Goal: Transaction & Acquisition: Purchase product/service

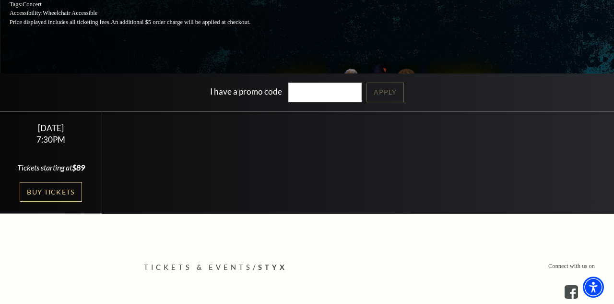
scroll to position [166, 0]
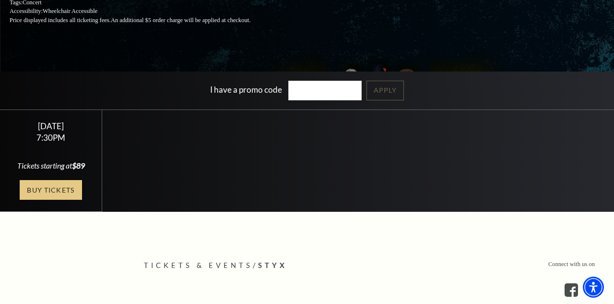
click at [61, 200] on link "Buy Tickets" at bounding box center [51, 190] width 62 height 20
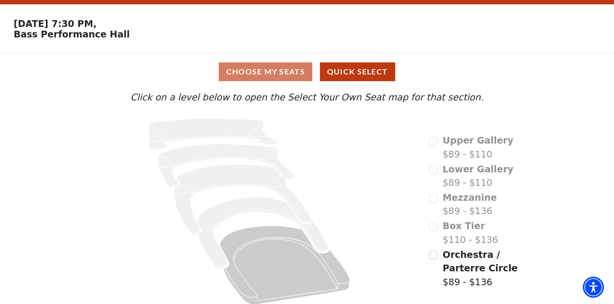
scroll to position [24, 0]
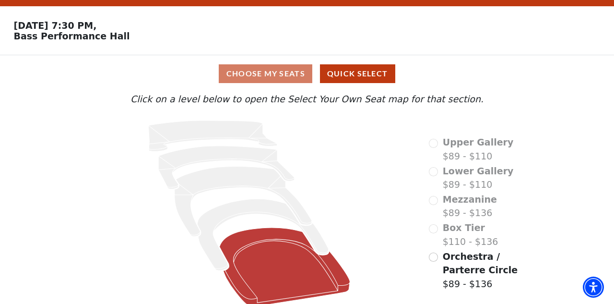
click at [274, 258] on icon "Orchestra / Parterre Circle - Seats Available: 275" at bounding box center [285, 266] width 130 height 79
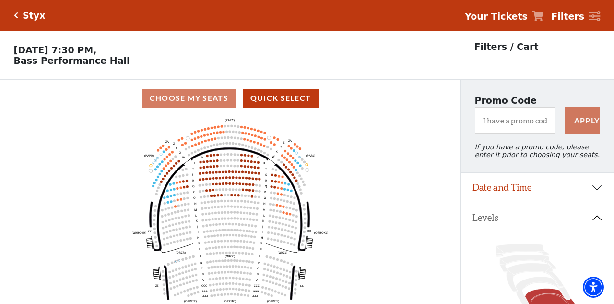
scroll to position [44, 0]
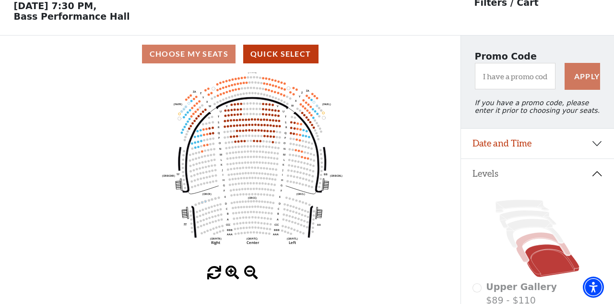
click at [532, 238] on icon at bounding box center [543, 247] width 55 height 30
click at [535, 238] on icon at bounding box center [543, 247] width 55 height 30
click at [541, 226] on icon at bounding box center [535, 233] width 57 height 29
click at [533, 236] on icon at bounding box center [543, 247] width 55 height 30
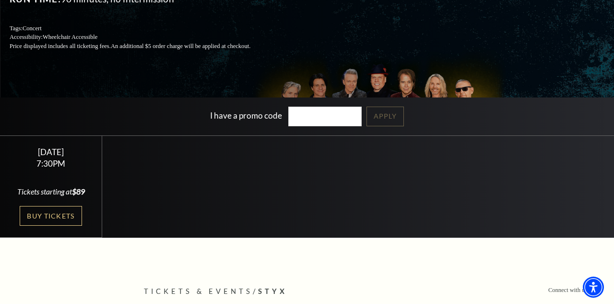
scroll to position [137, 0]
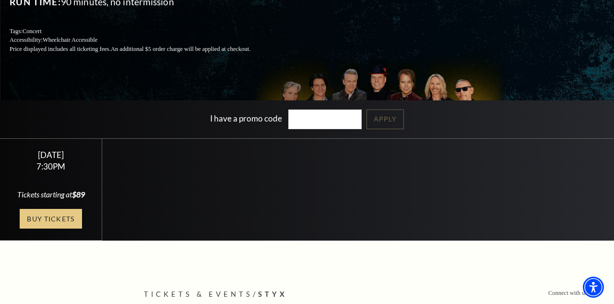
click at [37, 228] on link "Buy Tickets" at bounding box center [51, 219] width 62 height 20
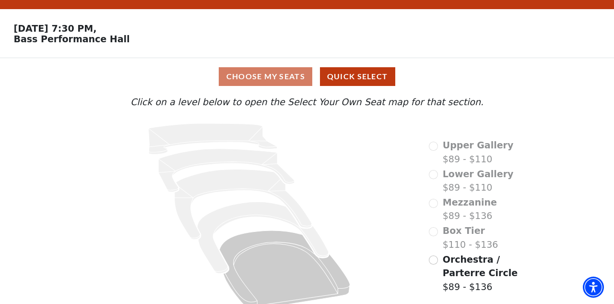
scroll to position [32, 0]
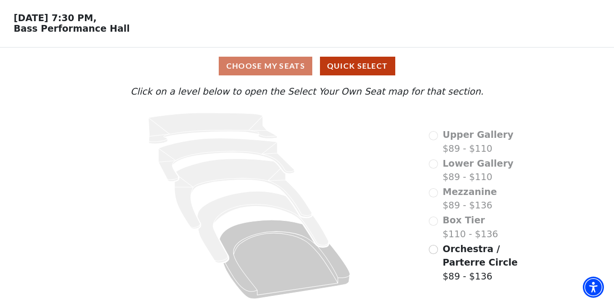
click at [434, 221] on div "Box Tier $110 - $136" at bounding box center [463, 226] width 69 height 27
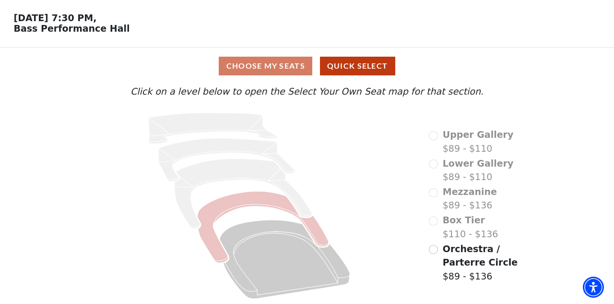
click at [208, 214] on icon at bounding box center [263, 226] width 131 height 71
click at [213, 227] on icon at bounding box center [263, 226] width 131 height 71
click at [213, 224] on icon at bounding box center [263, 226] width 131 height 71
click at [212, 224] on icon at bounding box center [263, 226] width 131 height 71
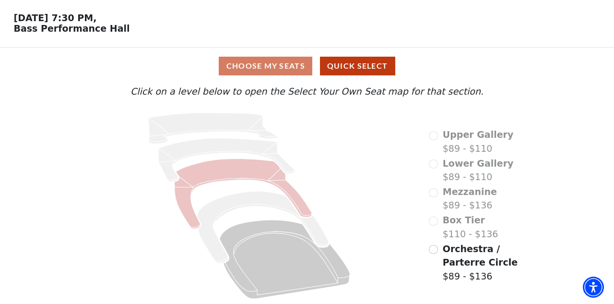
click at [189, 191] on icon at bounding box center [243, 194] width 137 height 70
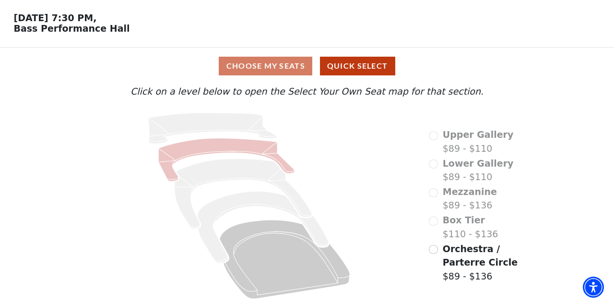
click at [178, 154] on icon at bounding box center [227, 159] width 136 height 43
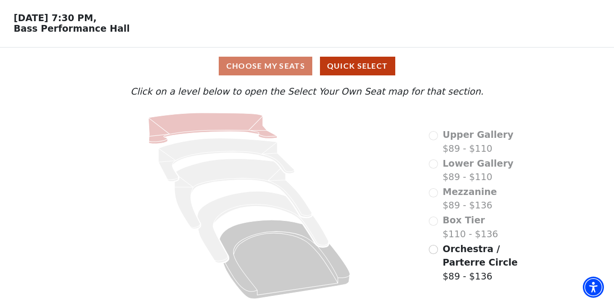
click at [161, 127] on icon at bounding box center [213, 128] width 129 height 31
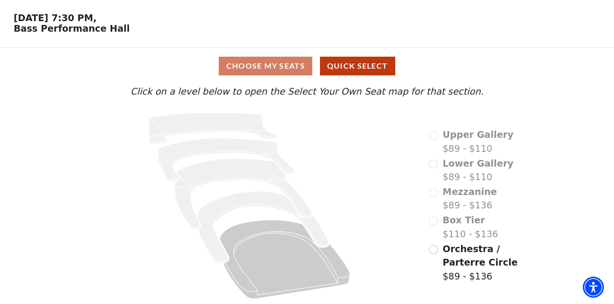
click at [222, 227] on icon at bounding box center [249, 205] width 332 height 197
click at [222, 232] on icon at bounding box center [249, 205] width 332 height 197
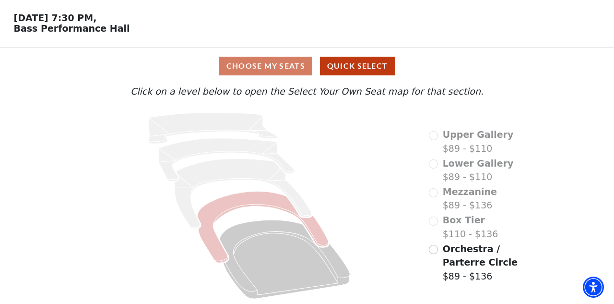
click at [213, 235] on icon at bounding box center [263, 226] width 131 height 71
click at [213, 234] on icon at bounding box center [263, 226] width 131 height 71
click at [215, 216] on icon at bounding box center [263, 226] width 131 height 71
click at [217, 216] on icon at bounding box center [263, 226] width 131 height 71
click at [303, 265] on icon at bounding box center [285, 259] width 130 height 79
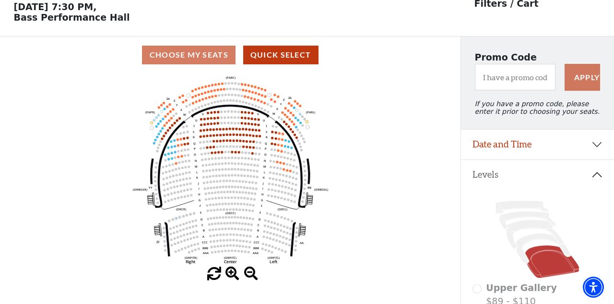
scroll to position [44, 0]
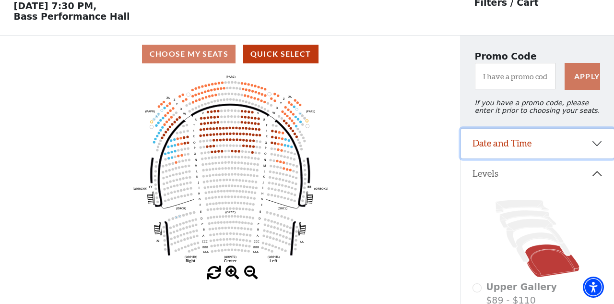
click at [593, 141] on button "Date and Time" at bounding box center [537, 144] width 153 height 30
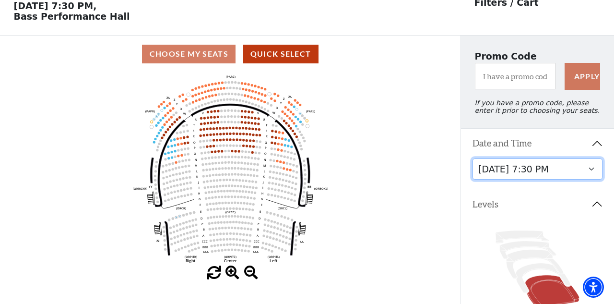
click at [597, 169] on select "Wednesday, October 22 at 7:30 PM" at bounding box center [538, 169] width 130 height 22
click at [389, 154] on icon "Left (ORPITL) Right (ORPITR) Center (ORPITC) ZZ AA YY BB ZA ZA (ORCL) (ORCR) (O…" at bounding box center [230, 168] width 414 height 193
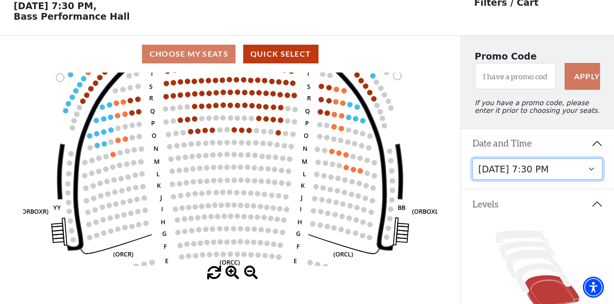
click at [248, 130] on circle at bounding box center [249, 130] width 5 height 5
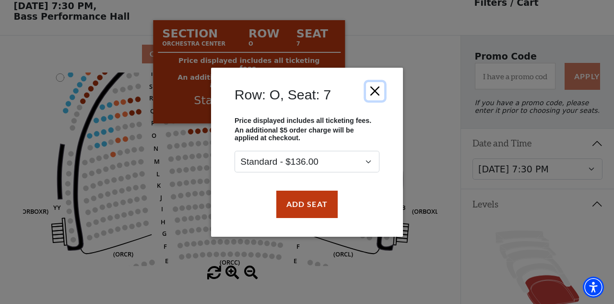
click at [381, 83] on button "Close" at bounding box center [375, 91] width 18 height 18
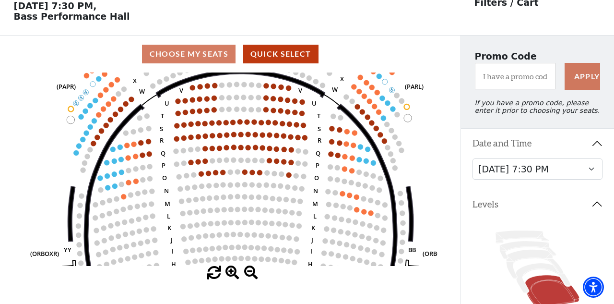
click at [343, 193] on circle at bounding box center [342, 193] width 5 height 5
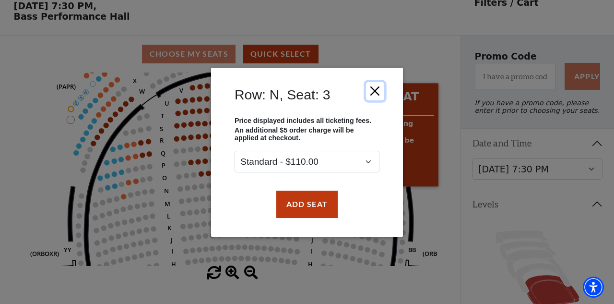
click at [382, 93] on button "Close" at bounding box center [375, 91] width 18 height 18
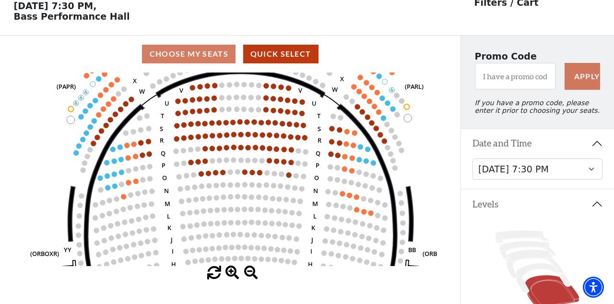
click at [359, 158] on circle at bounding box center [358, 159] width 5 height 5
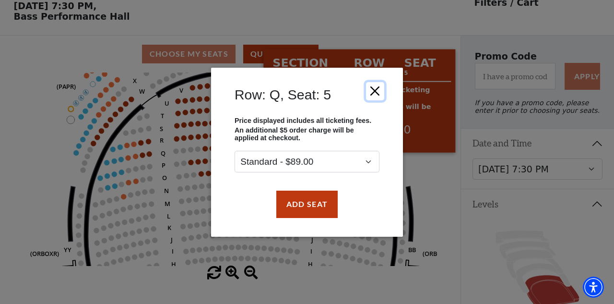
click at [375, 90] on button "Close" at bounding box center [375, 91] width 18 height 18
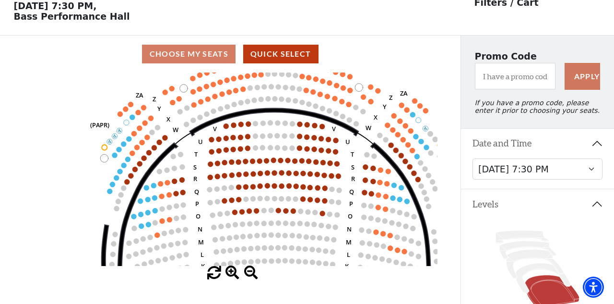
click at [164, 138] on circle at bounding box center [164, 137] width 5 height 5
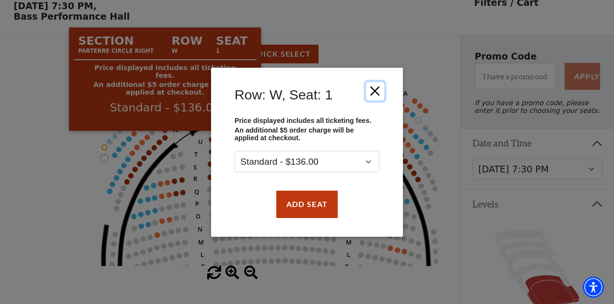
click at [373, 92] on button "Close" at bounding box center [375, 91] width 18 height 18
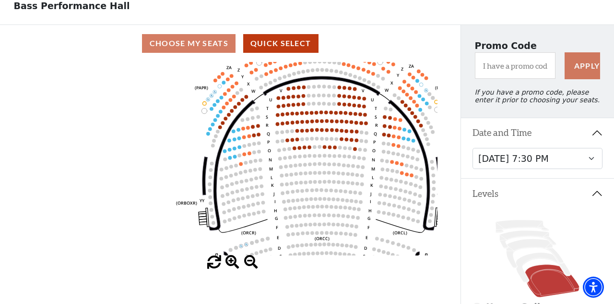
scroll to position [56, 0]
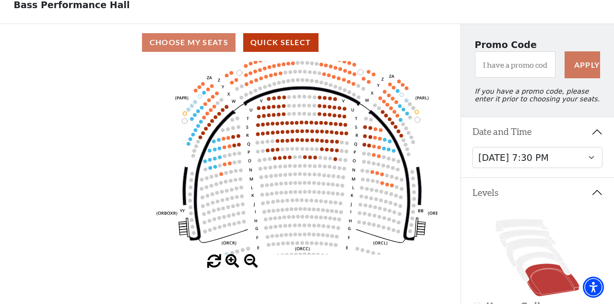
click at [381, 111] on use "Seat Selected" at bounding box center [382, 112] width 4 height 4
click at [382, 110] on circle at bounding box center [383, 112] width 4 height 4
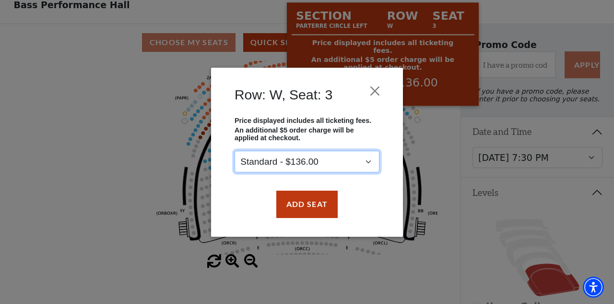
click at [366, 162] on select "Standard - $136.00" at bounding box center [307, 162] width 145 height 22
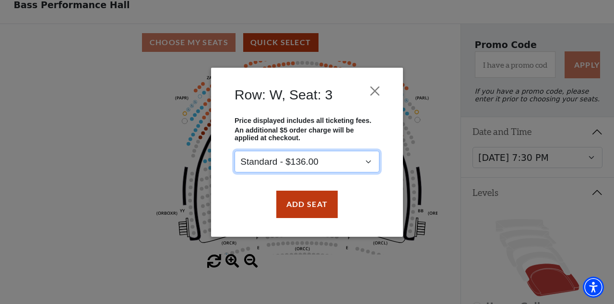
click at [368, 162] on select "Standard - $136.00" at bounding box center [307, 162] width 145 height 22
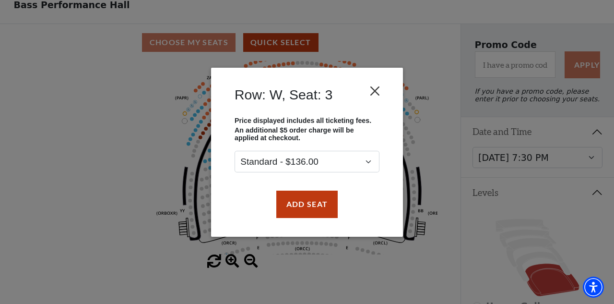
click at [374, 89] on button "Close" at bounding box center [375, 91] width 18 height 18
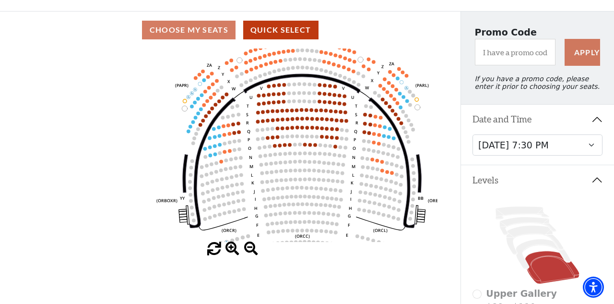
scroll to position [68, 0]
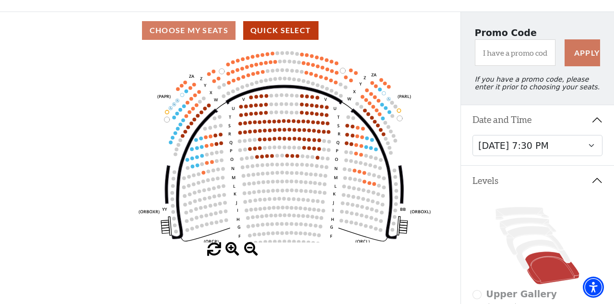
click at [284, 137] on circle at bounding box center [285, 139] width 4 height 4
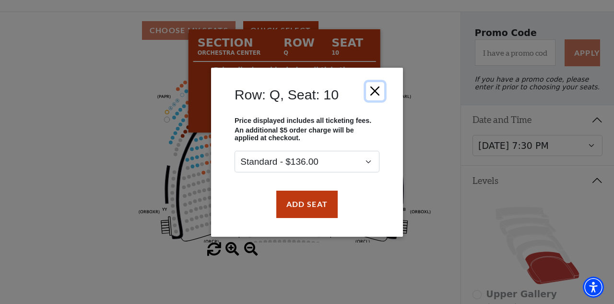
click at [373, 97] on button "Close" at bounding box center [375, 91] width 18 height 18
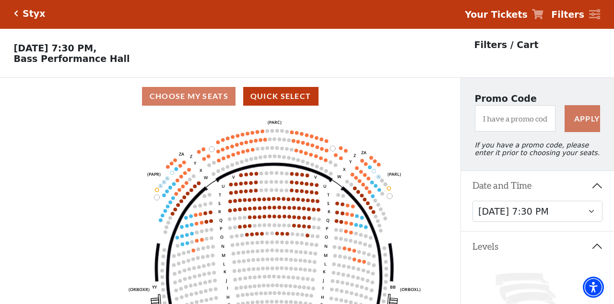
scroll to position [0, 0]
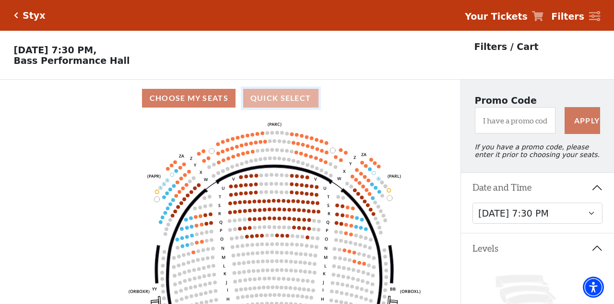
click at [272, 97] on button "Quick Select" at bounding box center [280, 98] width 75 height 19
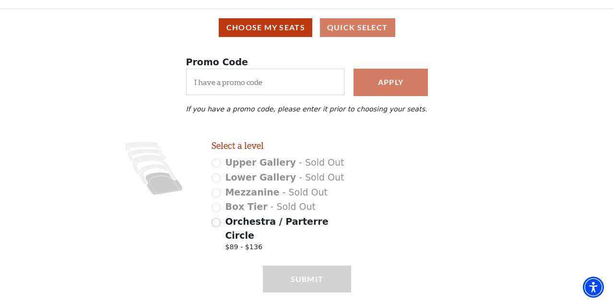
scroll to position [81, 0]
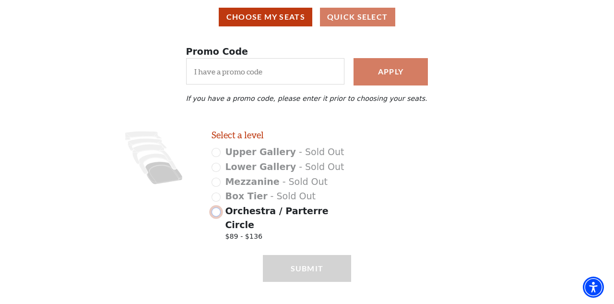
click at [215, 208] on input "Orchestra / Parterre Circle $89 - $136" at bounding box center [216, 211] width 9 height 9
radio input "true"
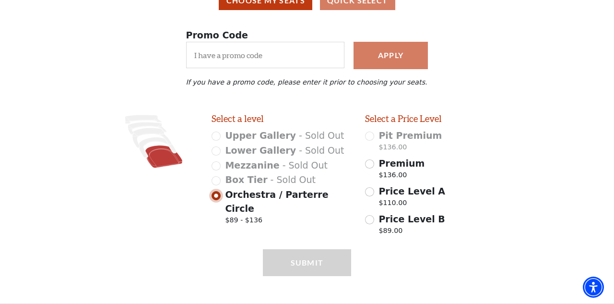
scroll to position [106, 0]
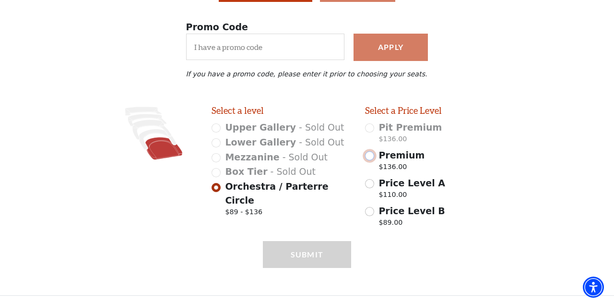
click at [366, 154] on input "Premium $136.00" at bounding box center [369, 155] width 9 height 9
radio input "true"
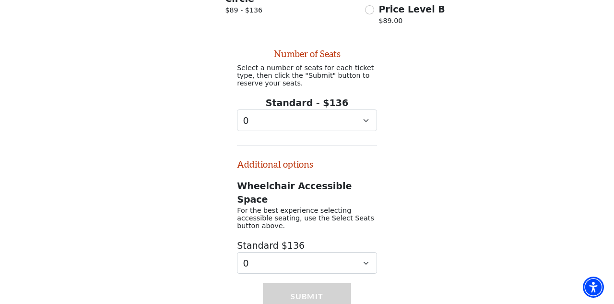
scroll to position [328, 0]
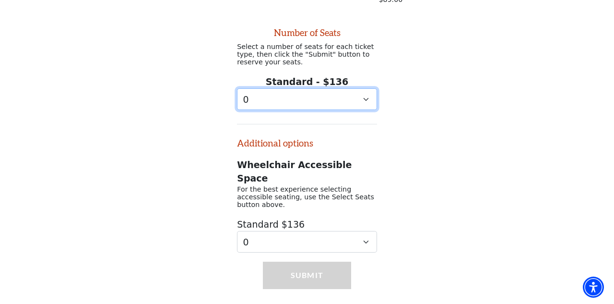
click at [360, 100] on select "0 1 2 3 4 5 6 7 8 9" at bounding box center [307, 99] width 140 height 22
select select "2"
click at [237, 88] on select "0 1 2 3 4 5 6 7 8 9" at bounding box center [307, 99] width 140 height 22
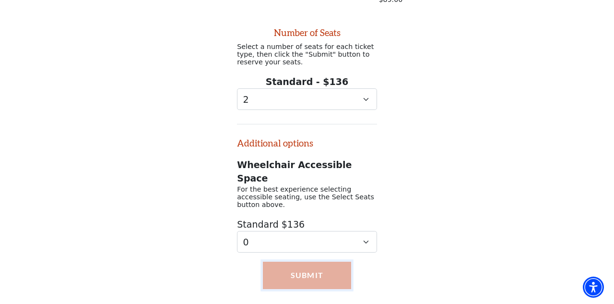
click at [332, 261] on button "Submit" at bounding box center [307, 274] width 89 height 27
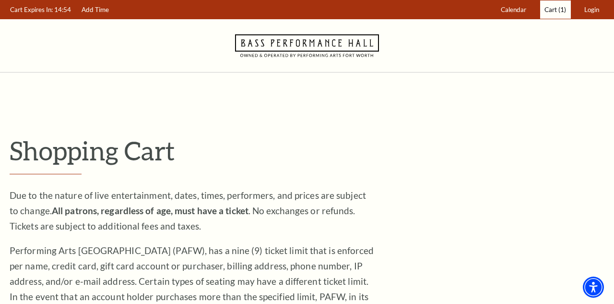
click at [553, 13] on link "Cart (1)" at bounding box center [555, 9] width 31 height 19
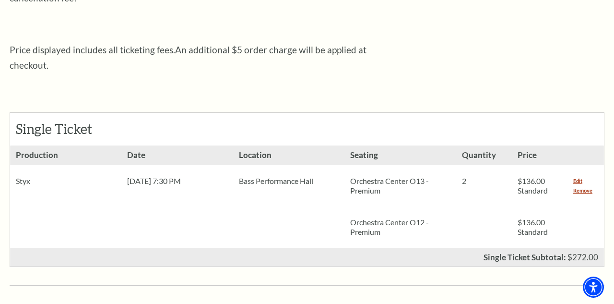
scroll to position [346, 0]
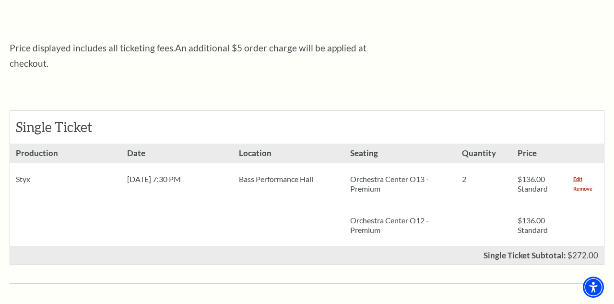
click at [584, 184] on link "Remove" at bounding box center [582, 189] width 19 height 10
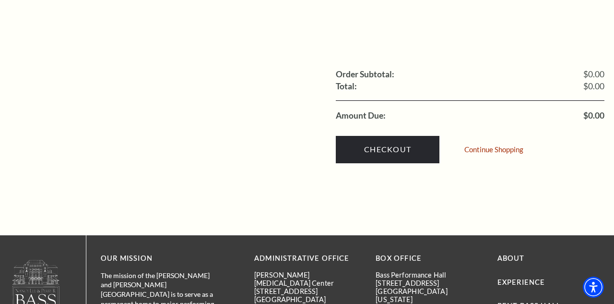
scroll to position [374, 0]
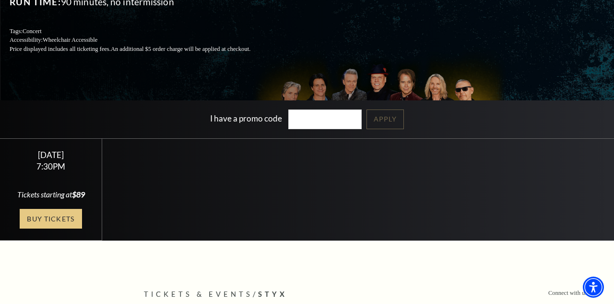
click at [59, 227] on link "Buy Tickets" at bounding box center [51, 219] width 62 height 20
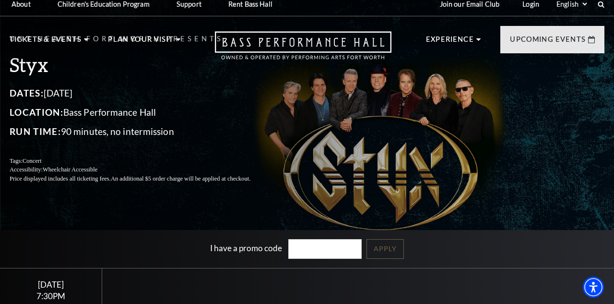
scroll to position [11, 0]
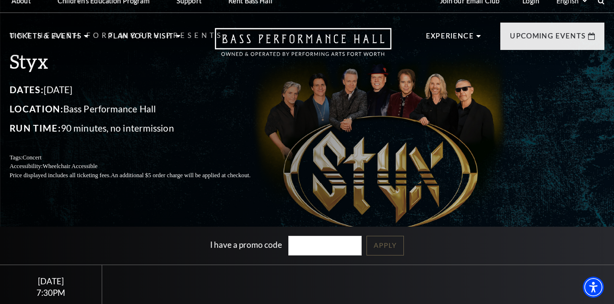
click at [447, 236] on div "I have a promo code Apply" at bounding box center [307, 245] width 614 height 38
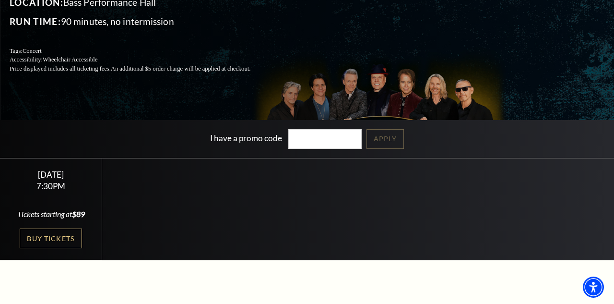
scroll to position [118, 0]
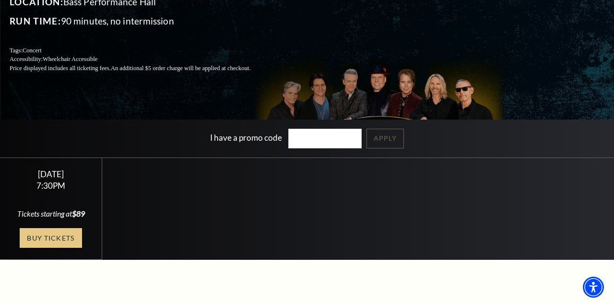
click at [33, 248] on link "Buy Tickets" at bounding box center [51, 238] width 62 height 20
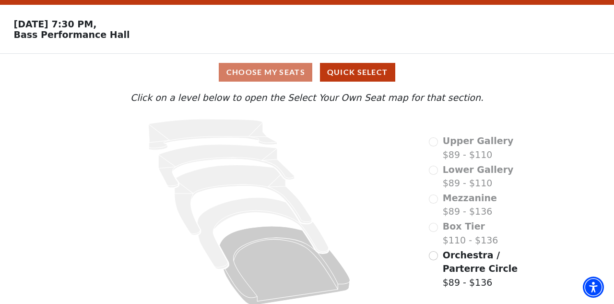
scroll to position [32, 0]
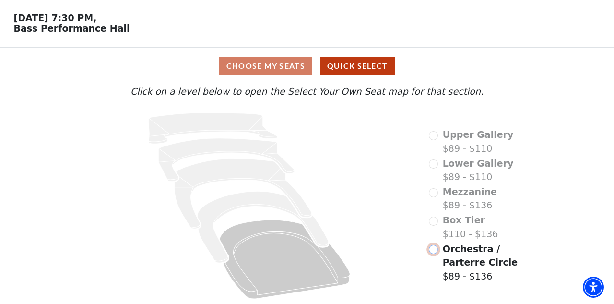
click at [433, 250] on input "Orchestra / Parterre Circle$89 - $136\a" at bounding box center [433, 249] width 9 height 9
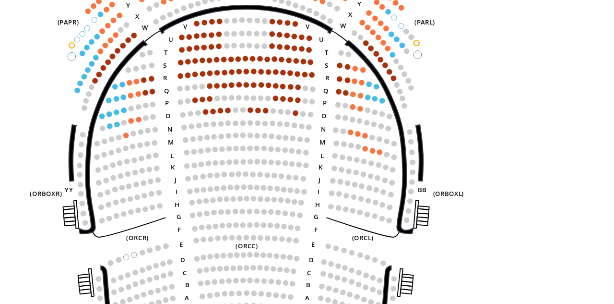
scroll to position [41, 0]
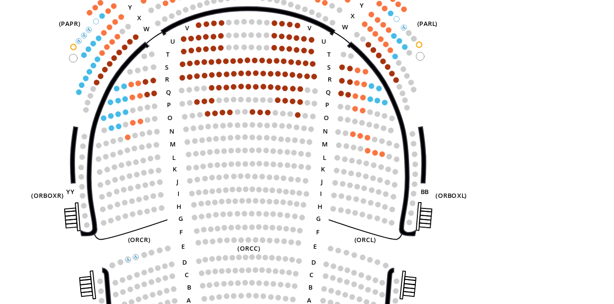
click at [232, 154] on circle at bounding box center [232, 154] width 2 height 2
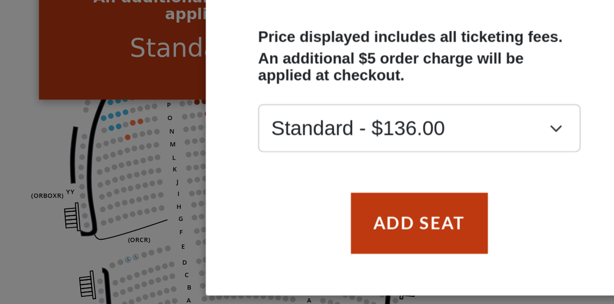
click at [199, 188] on div "Row: O, Seat: 9 Price displayed includes all ticketing fees. An additional $5 o…" at bounding box center [307, 152] width 614 height 304
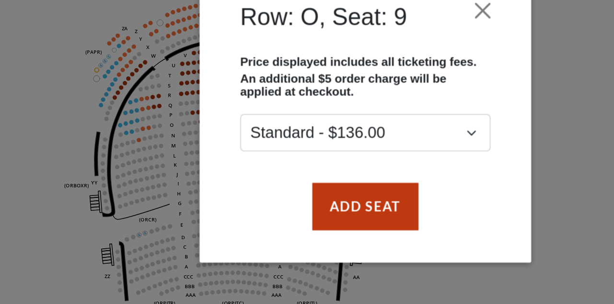
scroll to position [41, 0]
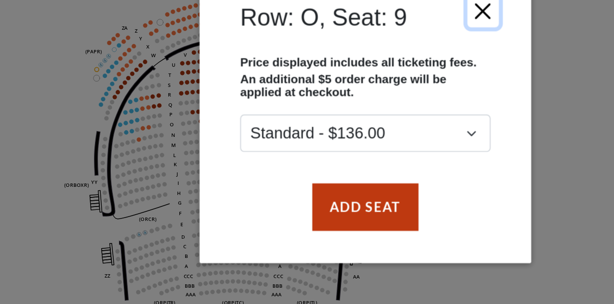
click at [375, 92] on button "Close" at bounding box center [375, 91] width 18 height 18
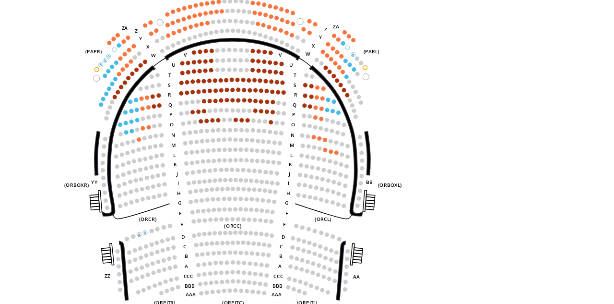
click at [222, 154] on circle at bounding box center [222, 154] width 2 height 2
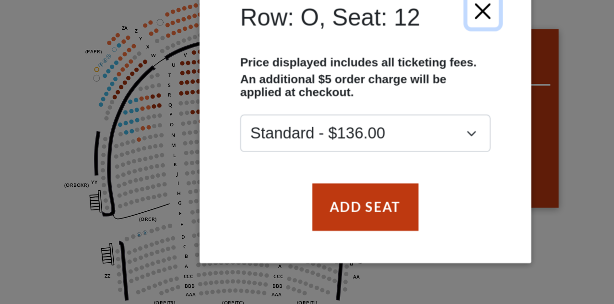
click at [375, 89] on button "Close" at bounding box center [375, 91] width 18 height 18
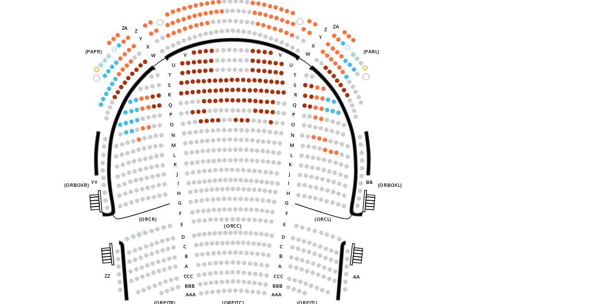
click at [218, 154] on circle at bounding box center [218, 154] width 2 height 2
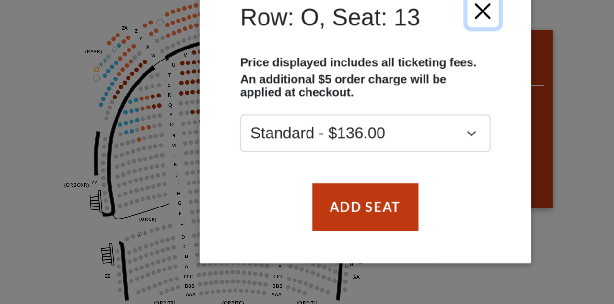
click at [376, 92] on button "Close" at bounding box center [375, 91] width 18 height 18
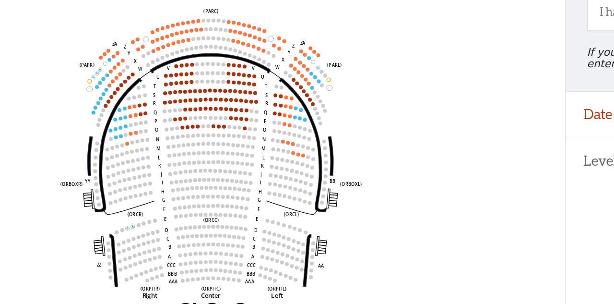
scroll to position [55, 0]
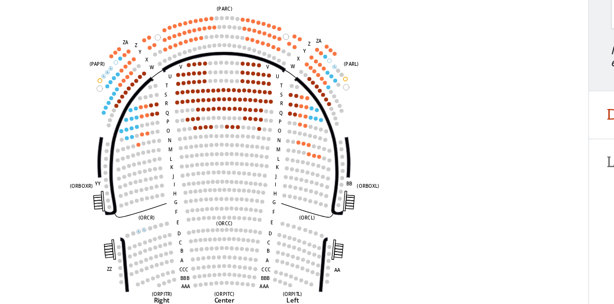
click at [232, 139] on circle at bounding box center [232, 140] width 2 height 2
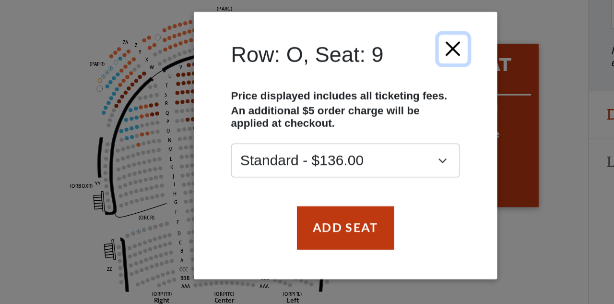
click at [375, 91] on button "Close" at bounding box center [375, 91] width 18 height 18
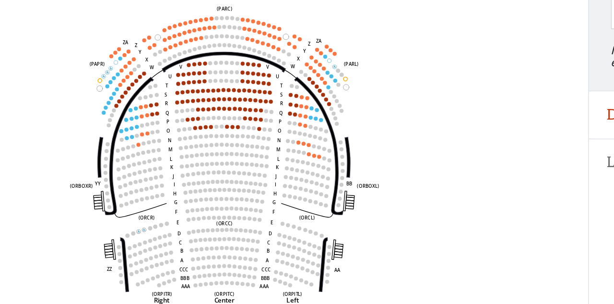
click at [229, 139] on circle at bounding box center [228, 140] width 2 height 2
click at [232, 139] on circle at bounding box center [232, 140] width 2 height 2
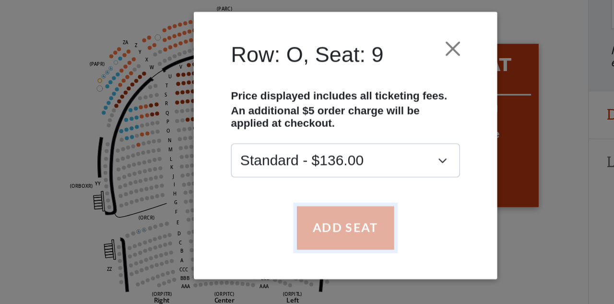
click at [303, 206] on button "Add Seat" at bounding box center [306, 203] width 61 height 27
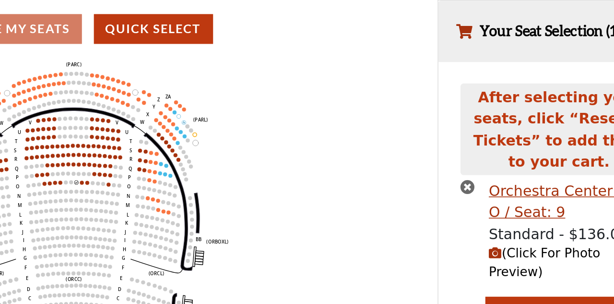
scroll to position [19, 0]
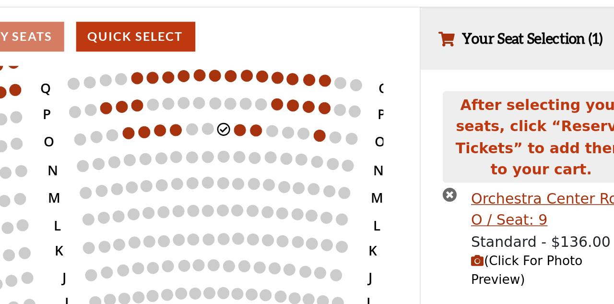
click at [345, 138] on circle at bounding box center [346, 138] width 7 height 7
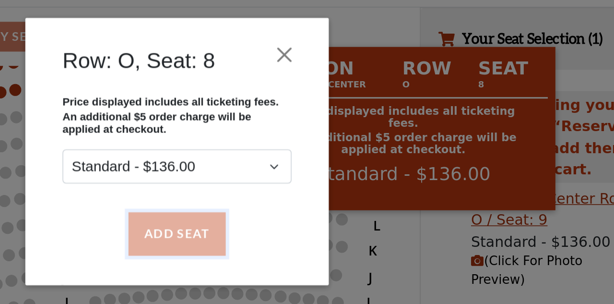
click at [317, 204] on button "Add Seat" at bounding box center [306, 203] width 61 height 27
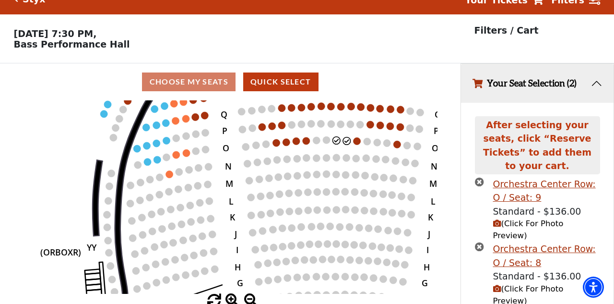
scroll to position [16, 0]
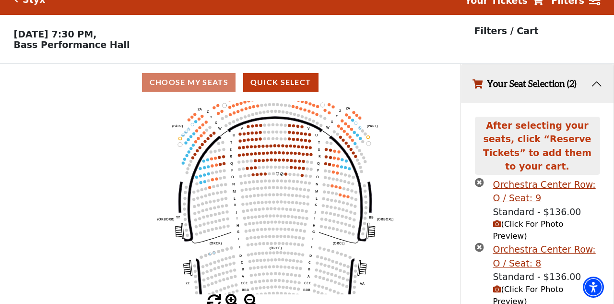
click at [499, 220] on icon "(Click For Photo Preview)" at bounding box center [497, 224] width 8 height 8
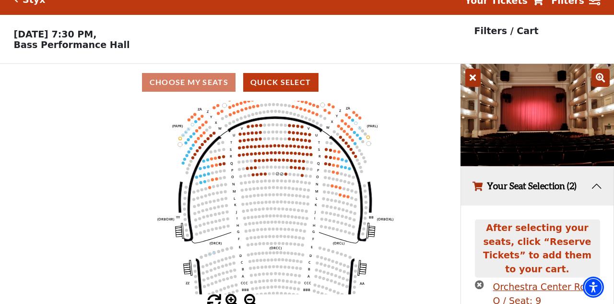
click at [468, 75] on icon at bounding box center [472, 78] width 15 height 18
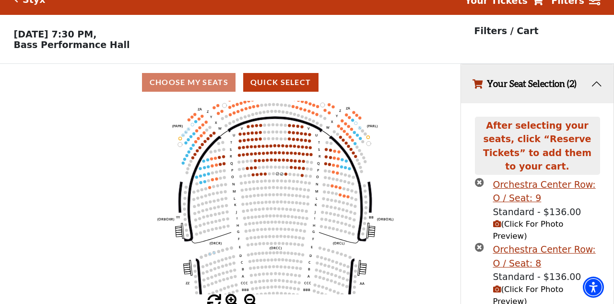
click at [496, 285] on icon "(Click For Photo Preview)" at bounding box center [497, 289] width 8 height 8
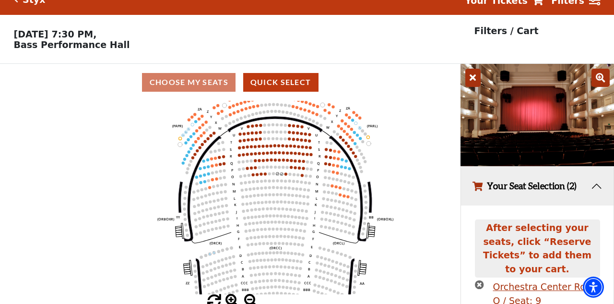
click at [473, 82] on icon at bounding box center [472, 78] width 15 height 18
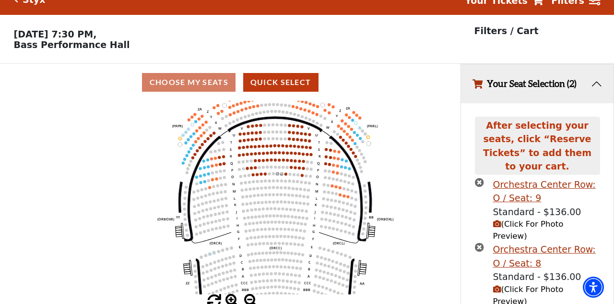
click at [211, 134] on circle at bounding box center [211, 135] width 3 height 3
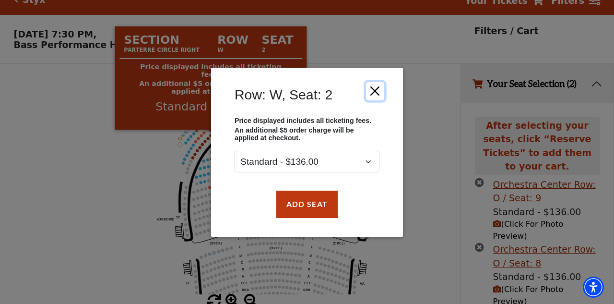
click at [380, 91] on button "Close" at bounding box center [375, 91] width 18 height 18
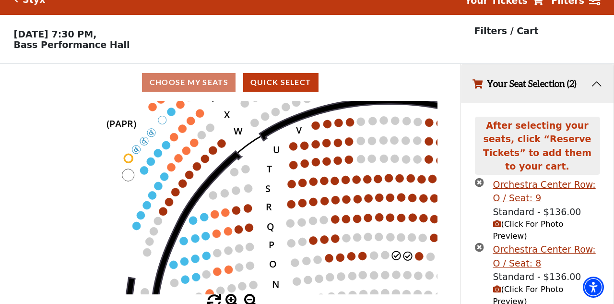
click at [223, 141] on circle at bounding box center [221, 143] width 8 height 8
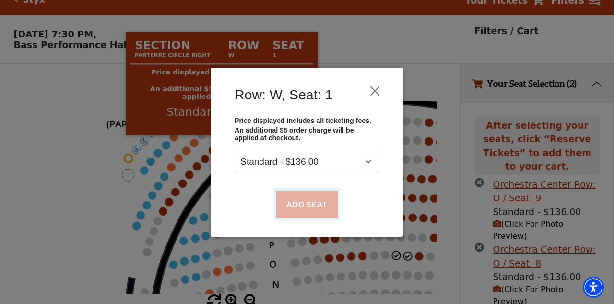
click at [314, 204] on button "Add Seat" at bounding box center [306, 203] width 61 height 27
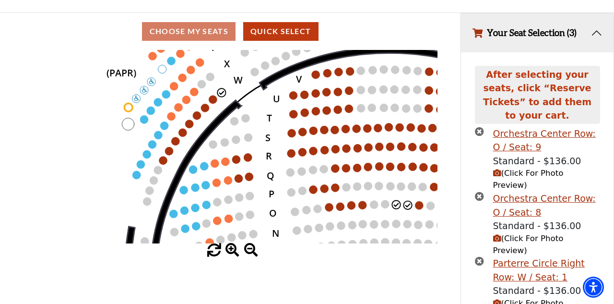
scroll to position [70, 0]
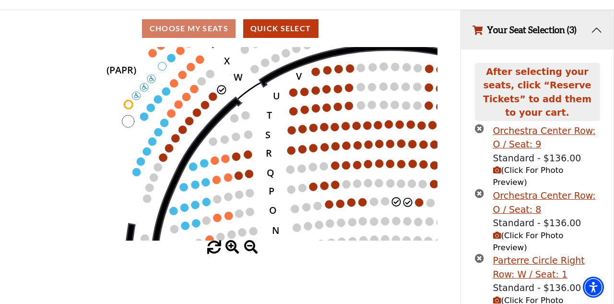
click at [505, 295] on span "(Click For Photo Preview)" at bounding box center [528, 305] width 71 height 21
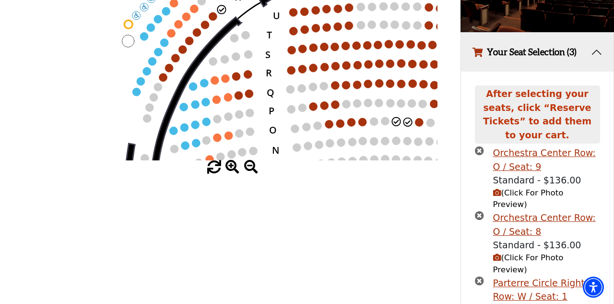
scroll to position [147, 0]
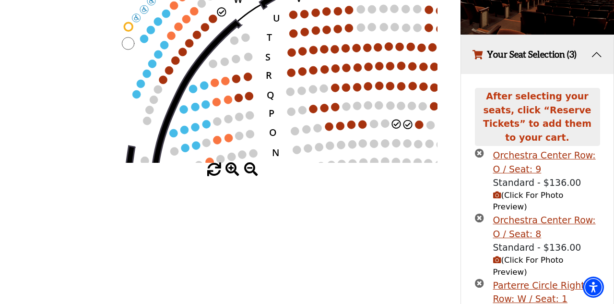
click at [475, 278] on icon "times-circle" at bounding box center [479, 282] width 9 height 9
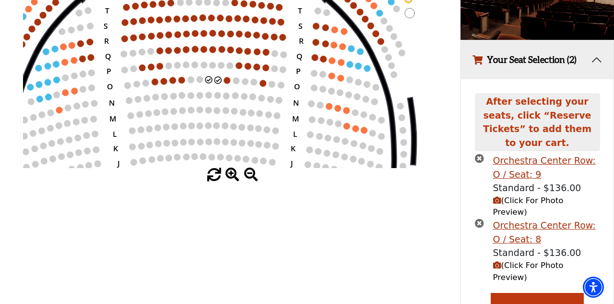
click at [329, 105] on circle at bounding box center [329, 106] width 7 height 7
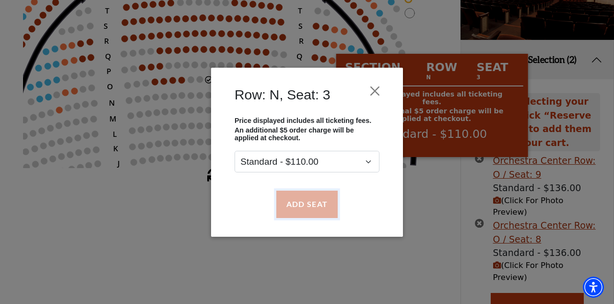
click at [310, 206] on button "Add Seat" at bounding box center [306, 203] width 61 height 27
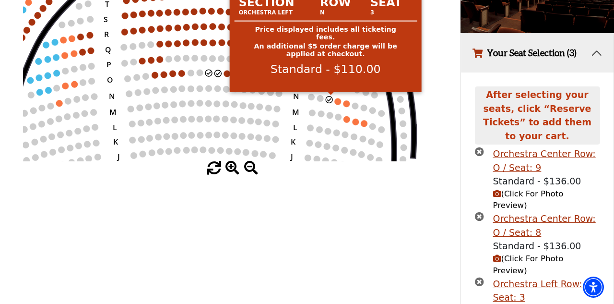
scroll to position [172, 0]
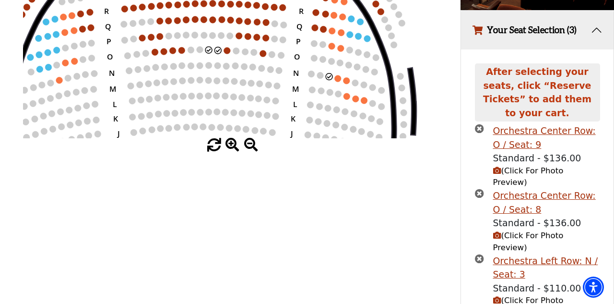
click at [520, 295] on span "(Click For Photo Preview)" at bounding box center [528, 305] width 71 height 21
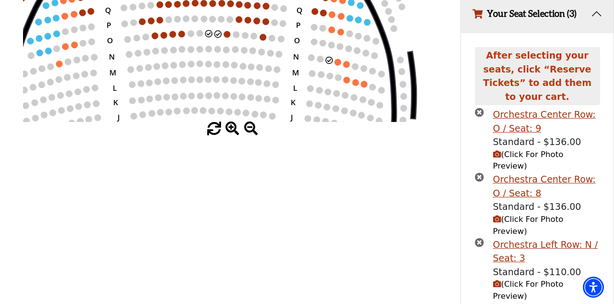
scroll to position [189, 0]
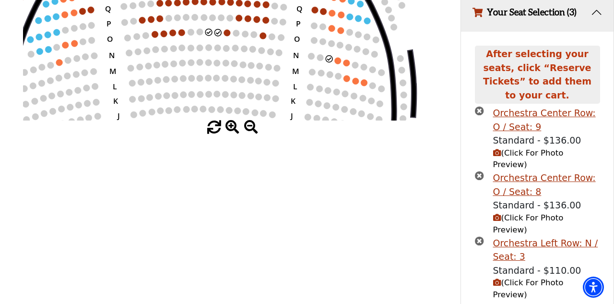
click at [499, 278] on icon "(Click For Photo Preview)" at bounding box center [497, 282] width 8 height 8
click at [500, 278] on icon "(Click For Photo Preview)" at bounding box center [497, 282] width 8 height 8
click at [524, 278] on span "(Click For Photo Preview)" at bounding box center [528, 288] width 71 height 21
click at [552, 278] on span "(Click For Photo Preview)" at bounding box center [528, 288] width 71 height 21
click at [499, 278] on icon "(Click For Photo Preview)" at bounding box center [497, 282] width 8 height 8
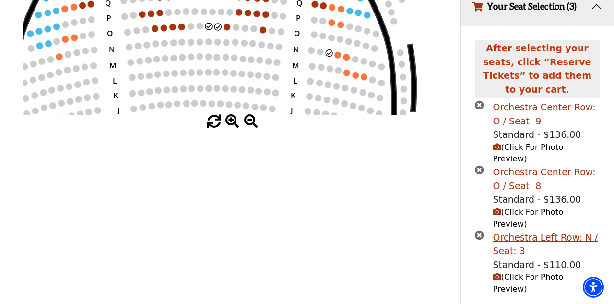
scroll to position [194, 0]
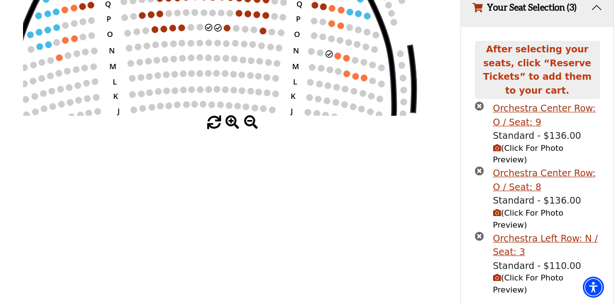
click at [499, 273] on icon "(Click For Photo Preview)" at bounding box center [497, 277] width 8 height 8
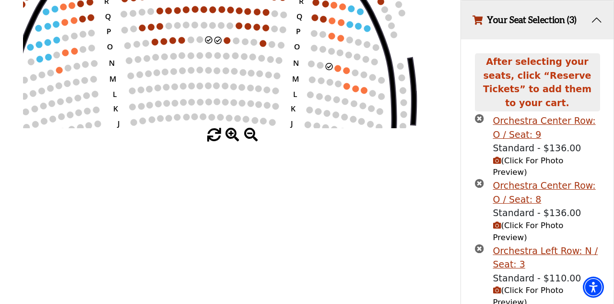
scroll to position [181, 0]
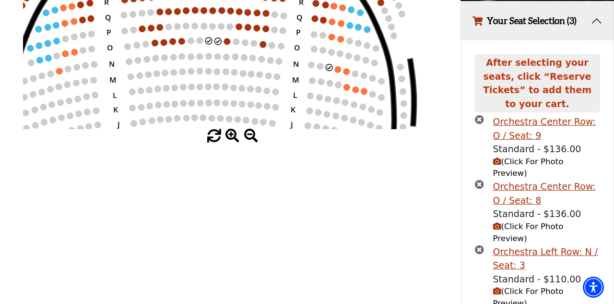
click at [337, 66] on circle at bounding box center [337, 69] width 7 height 7
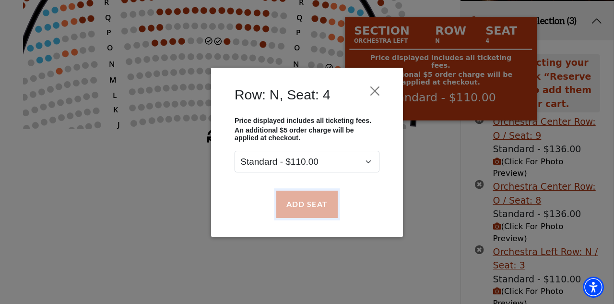
click at [316, 205] on button "Add Seat" at bounding box center [306, 203] width 61 height 27
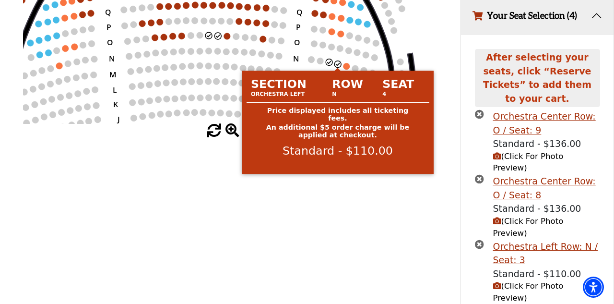
scroll to position [225, 0]
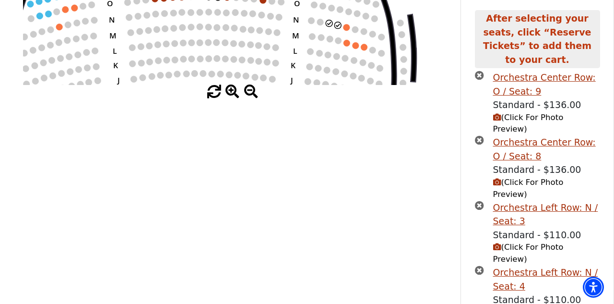
click at [522, 242] on span "(Click For Photo Preview)" at bounding box center [528, 252] width 71 height 21
click at [529, 177] on span "(Click For Photo Preview)" at bounding box center [528, 187] width 71 height 21
click at [503, 177] on span "(Click For Photo Preview)" at bounding box center [528, 187] width 71 height 21
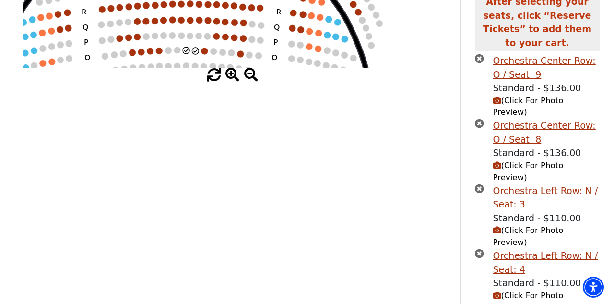
scroll to position [248, 0]
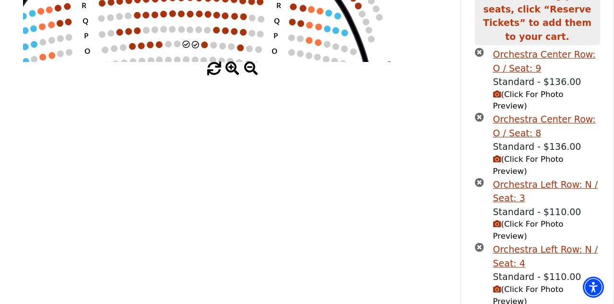
click at [508, 284] on span "(Click For Photo Preview)" at bounding box center [528, 294] width 71 height 21
click at [533, 284] on span "(Click For Photo Preview)" at bounding box center [528, 294] width 71 height 21
click at [555, 284] on span "(Click For Photo Preview)" at bounding box center [528, 294] width 71 height 21
click at [538, 284] on span "(Click For Photo Preview)" at bounding box center [528, 294] width 71 height 21
click at [497, 285] on icon "(Click For Photo Preview)" at bounding box center [497, 289] width 8 height 8
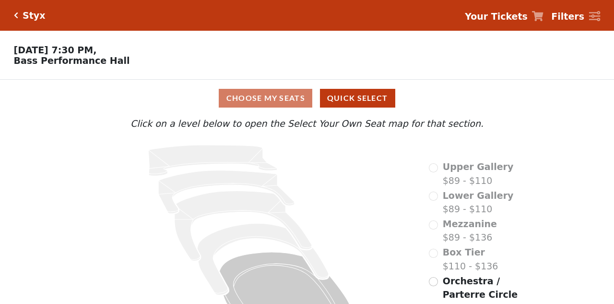
scroll to position [32, 0]
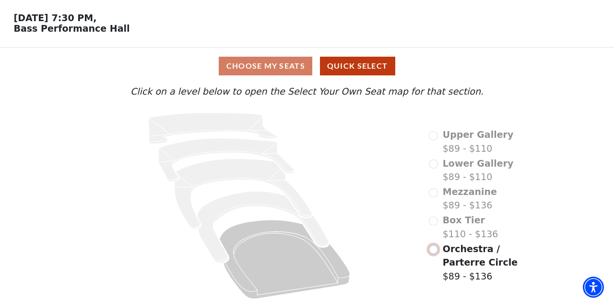
click at [437, 249] on input "Orchestra / Parterre Circle$89 - $136\a" at bounding box center [433, 249] width 9 height 9
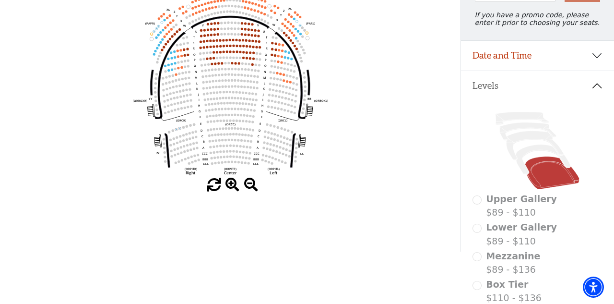
scroll to position [131, 0]
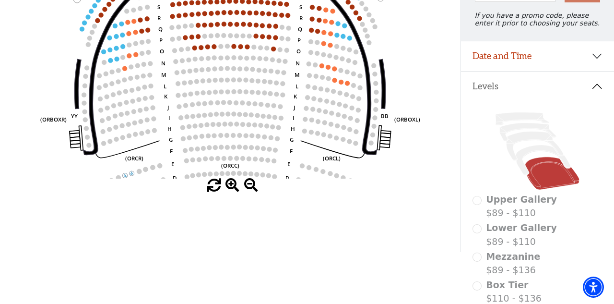
click at [322, 63] on circle at bounding box center [321, 65] width 5 height 5
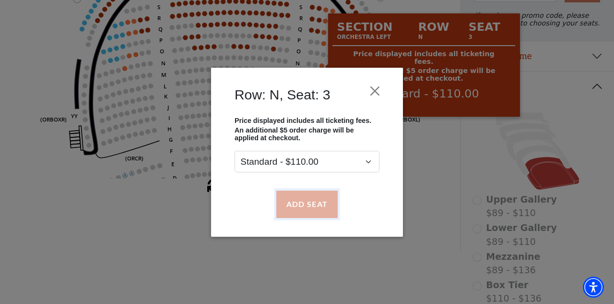
click at [309, 201] on button "Add Seat" at bounding box center [306, 203] width 61 height 27
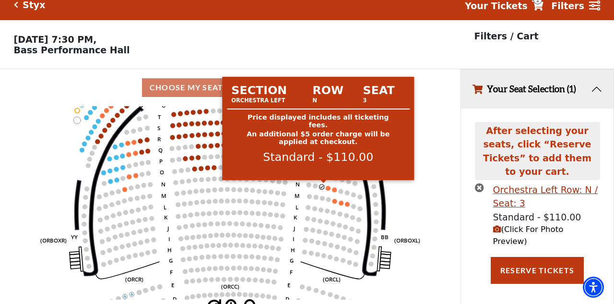
scroll to position [0, 0]
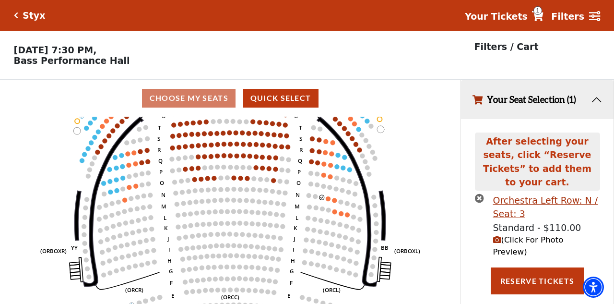
click at [501, 235] on span "(Click For Photo Preview)" at bounding box center [528, 245] width 71 height 21
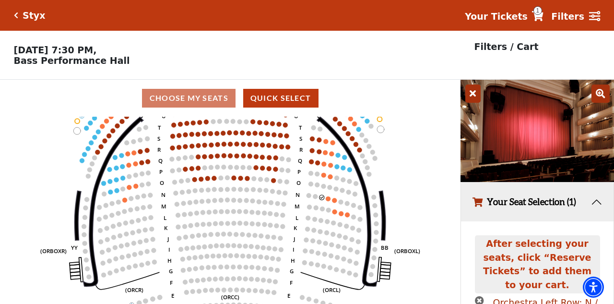
click at [469, 94] on icon at bounding box center [472, 93] width 15 height 18
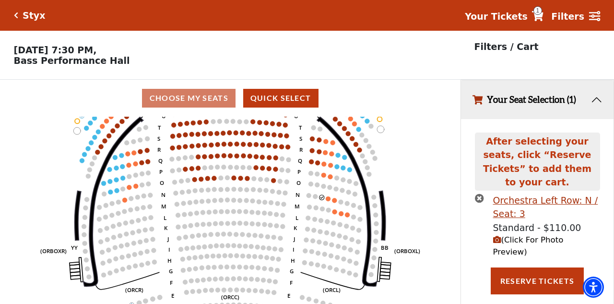
click at [477, 193] on icon "times-circle" at bounding box center [479, 197] width 9 height 9
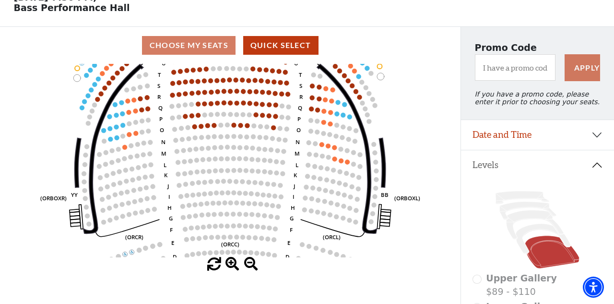
scroll to position [48, 0]
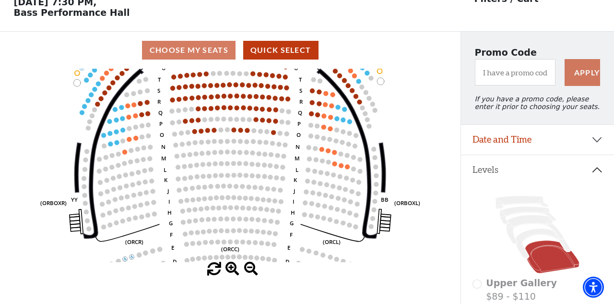
click at [232, 129] on circle at bounding box center [234, 129] width 5 height 5
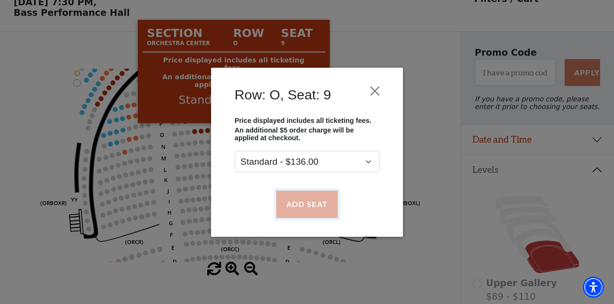
click at [301, 206] on button "Add Seat" at bounding box center [306, 203] width 61 height 27
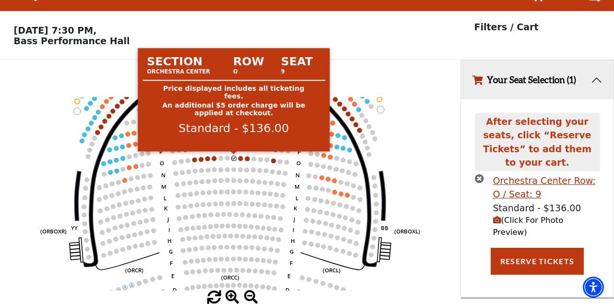
scroll to position [0, 0]
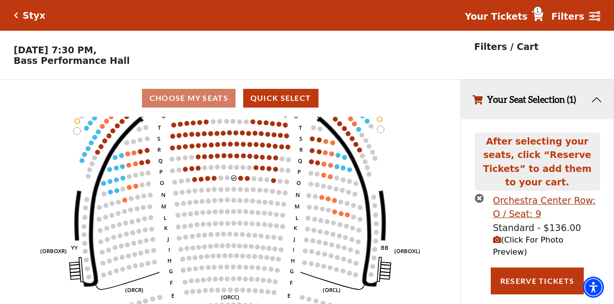
click at [239, 177] on circle at bounding box center [240, 178] width 5 height 5
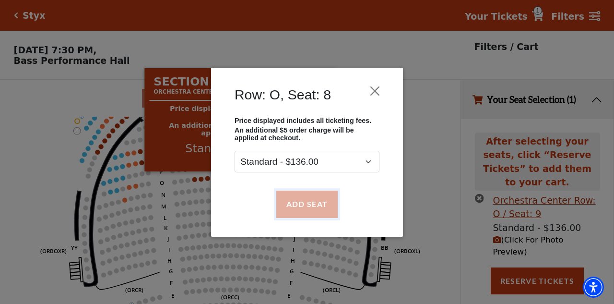
click at [307, 206] on button "Add Seat" at bounding box center [306, 203] width 61 height 27
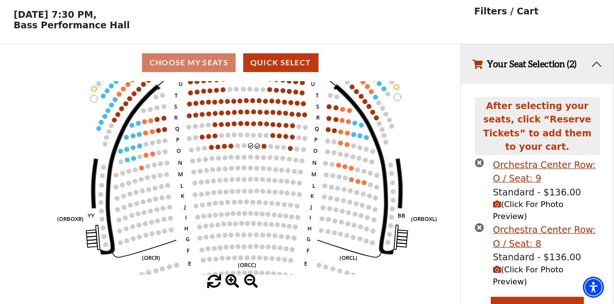
scroll to position [36, 0]
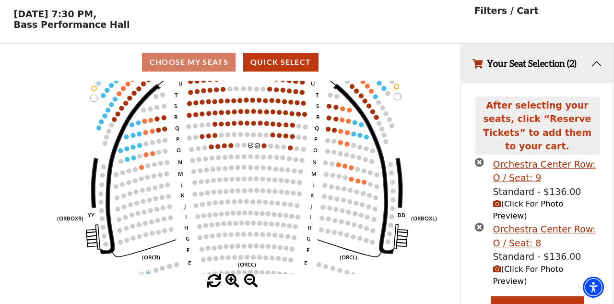
click at [513, 264] on span "(Click For Photo Preview)" at bounding box center [528, 274] width 71 height 21
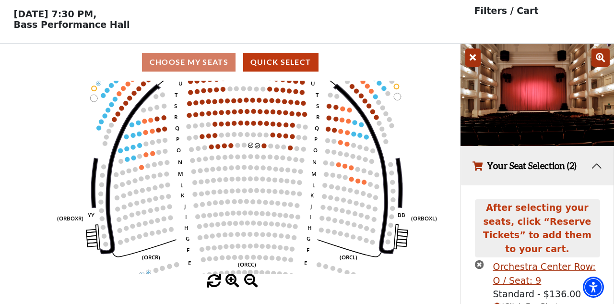
click at [475, 58] on icon at bounding box center [472, 57] width 15 height 18
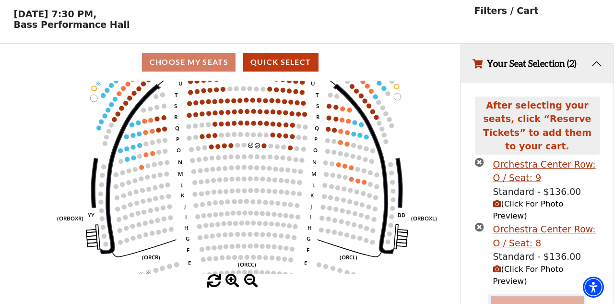
click at [524, 296] on button "Reserve Tickets" at bounding box center [537, 309] width 93 height 27
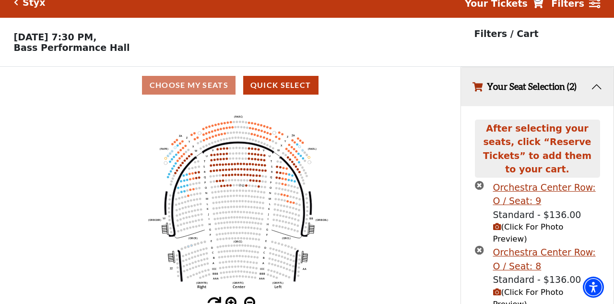
scroll to position [0, 0]
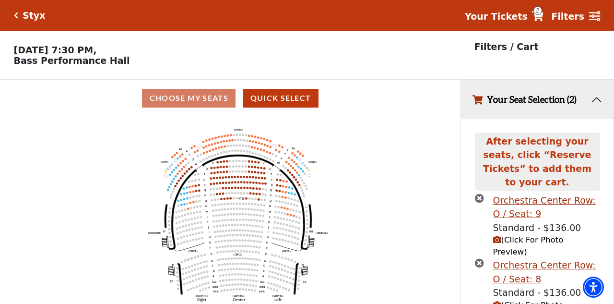
click at [542, 14] on span "2" at bounding box center [537, 10] width 9 height 9
click at [542, 13] on span "2" at bounding box center [537, 10] width 9 height 9
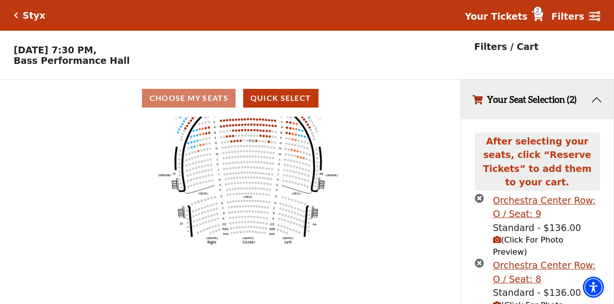
click at [596, 97] on button "Your Seat Selection (2)" at bounding box center [537, 99] width 153 height 39
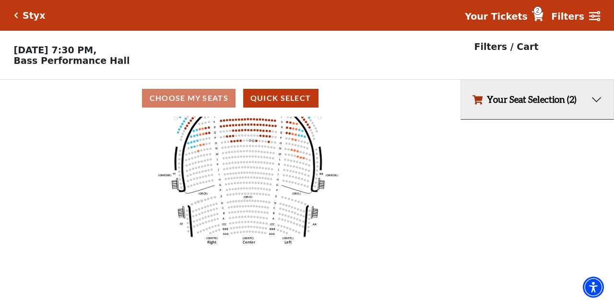
click at [544, 23] on link "Your Tickets 2" at bounding box center [504, 17] width 79 height 14
click at [544, 19] on icon at bounding box center [538, 16] width 12 height 10
click at [544, 15] on icon at bounding box center [538, 16] width 12 height 10
click at [595, 100] on button "Your Seat Selection (2)" at bounding box center [537, 99] width 153 height 39
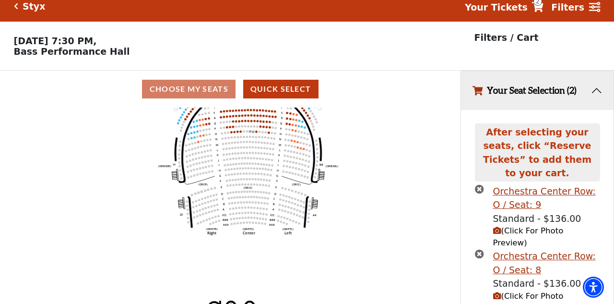
scroll to position [40, 0]
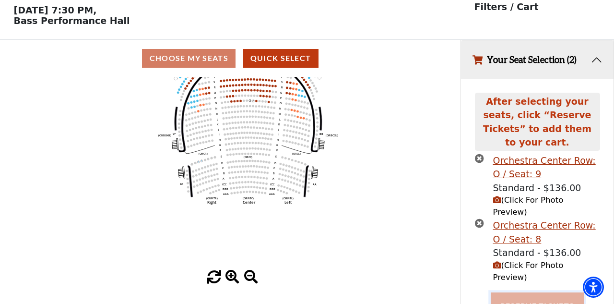
click at [552, 292] on button "Reserve Tickets" at bounding box center [537, 305] width 93 height 27
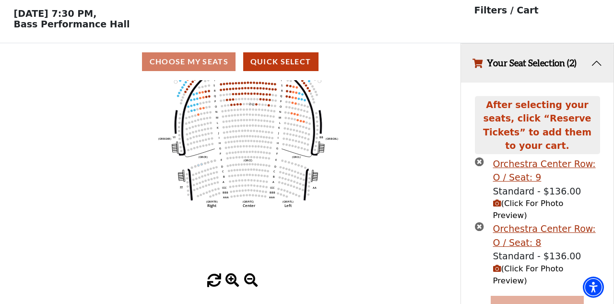
scroll to position [35, 0]
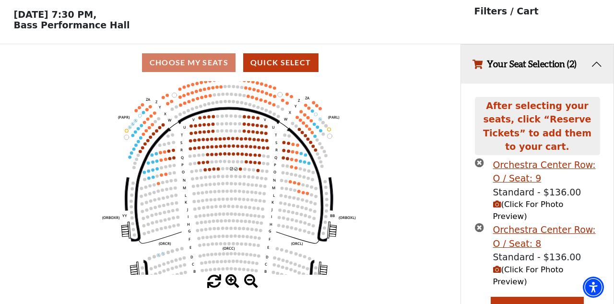
click at [475, 158] on icon "times-circle" at bounding box center [479, 162] width 9 height 9
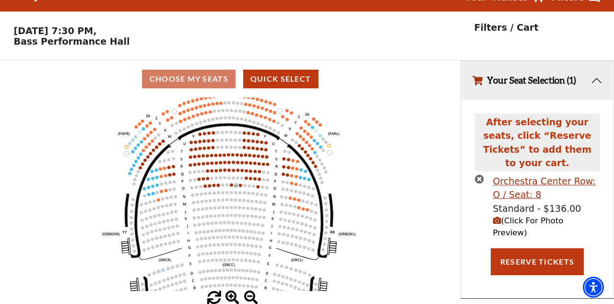
click at [479, 174] on icon "times-circle" at bounding box center [479, 178] width 9 height 9
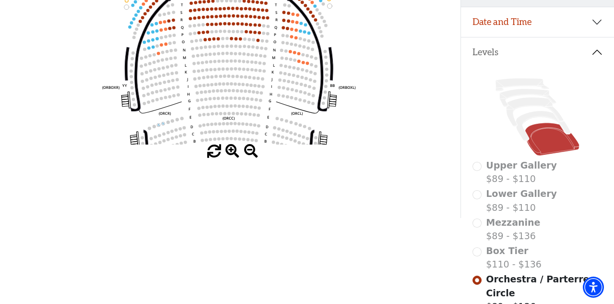
scroll to position [172, 0]
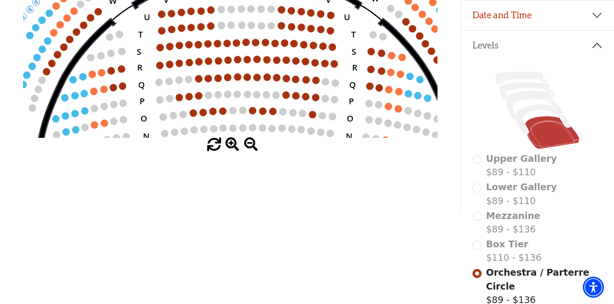
click at [236, 76] on circle at bounding box center [237, 76] width 7 height 7
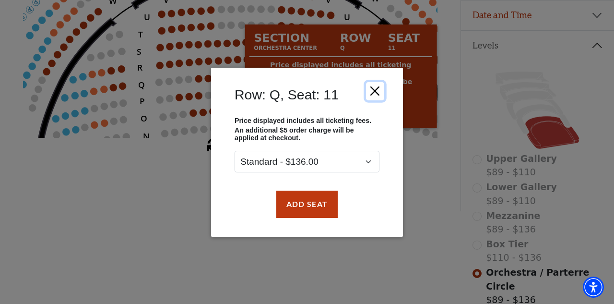
click at [375, 90] on button "Close" at bounding box center [375, 91] width 18 height 18
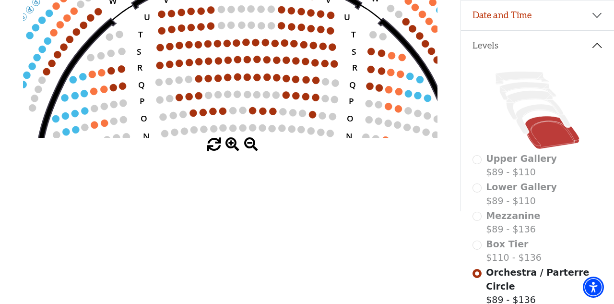
click at [247, 74] on circle at bounding box center [247, 76] width 7 height 7
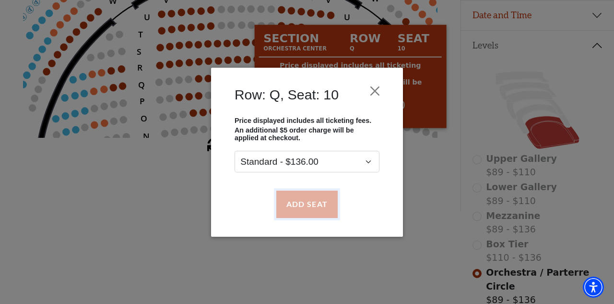
click at [300, 206] on button "Add Seat" at bounding box center [306, 203] width 61 height 27
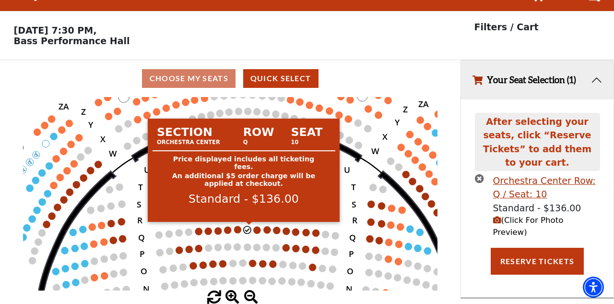
scroll to position [0, 0]
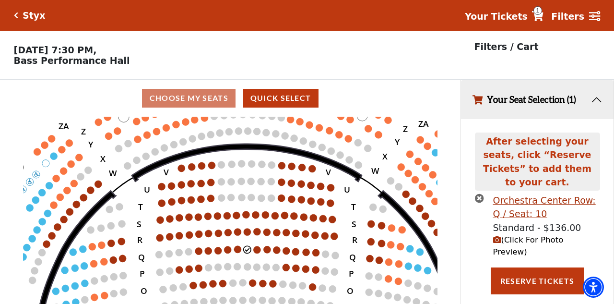
click at [248, 248] on circle at bounding box center [247, 249] width 7 height 7
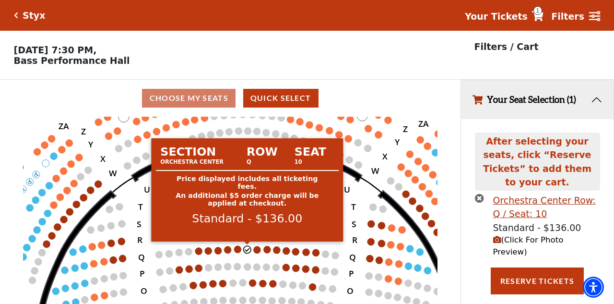
click at [255, 247] on circle at bounding box center [256, 249] width 7 height 7
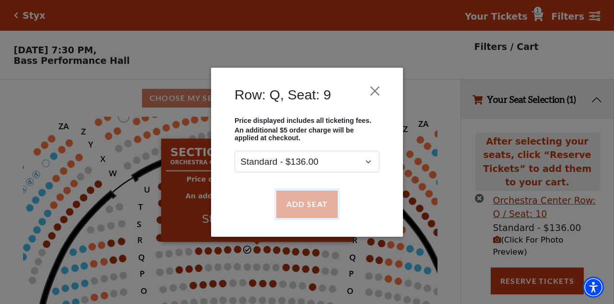
click at [296, 205] on button "Add Seat" at bounding box center [306, 203] width 61 height 27
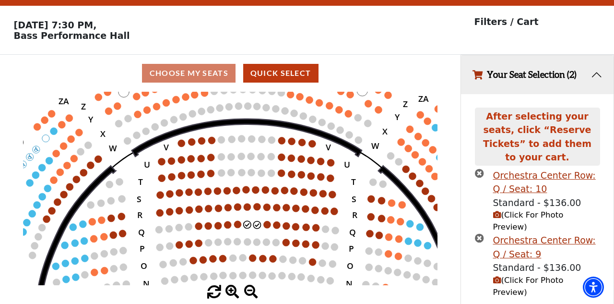
scroll to position [40, 0]
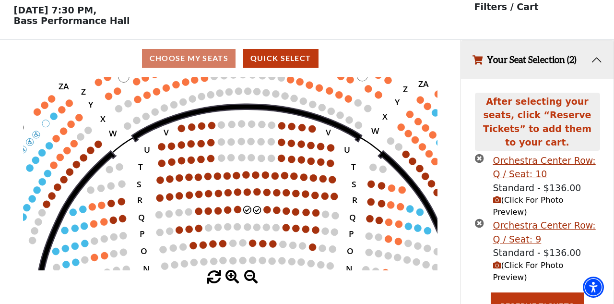
click at [525, 195] on span "(Click For Photo Preview)" at bounding box center [528, 205] width 71 height 21
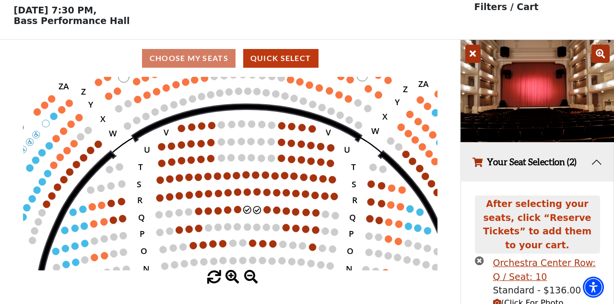
click at [470, 50] on icon at bounding box center [472, 54] width 15 height 18
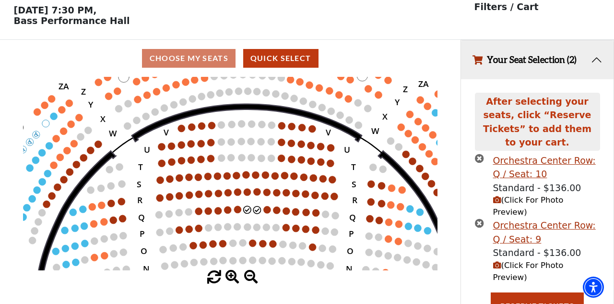
click at [517, 260] on span "(Click For Photo Preview)" at bounding box center [528, 270] width 71 height 21
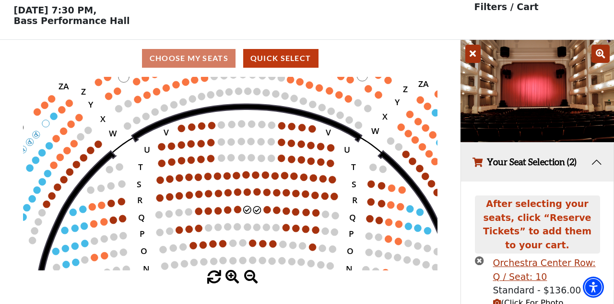
click at [473, 54] on icon at bounding box center [472, 54] width 15 height 18
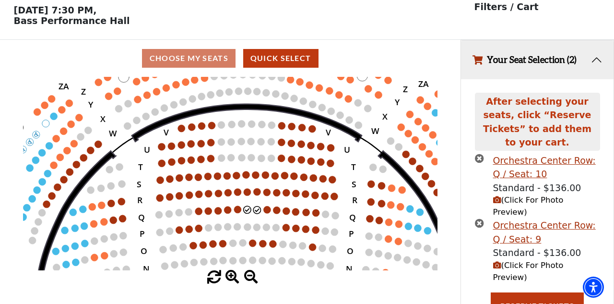
click at [254, 209] on circle at bounding box center [256, 209] width 7 height 7
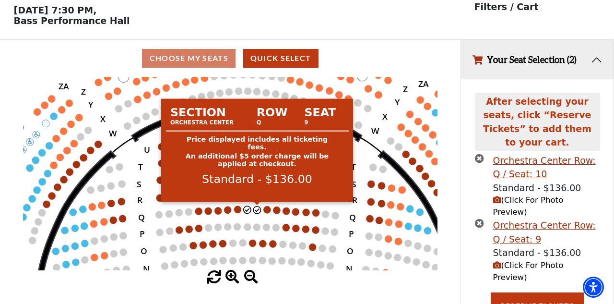
click at [476, 218] on icon "times-circle" at bounding box center [479, 222] width 9 height 9
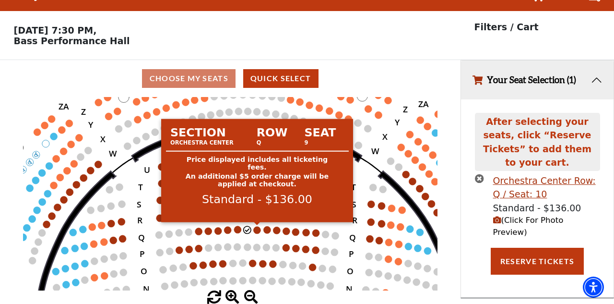
scroll to position [19, 0]
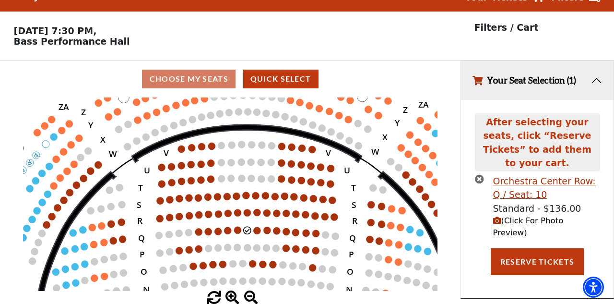
click at [236, 230] on circle at bounding box center [237, 229] width 7 height 7
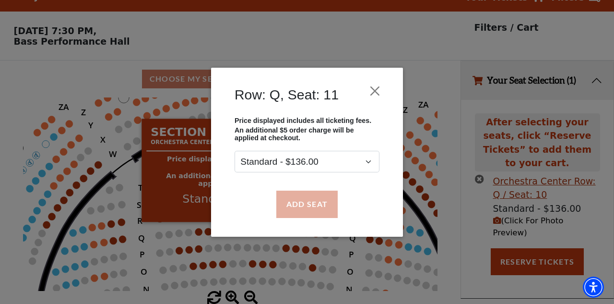
click at [302, 205] on button "Add Seat" at bounding box center [306, 203] width 61 height 27
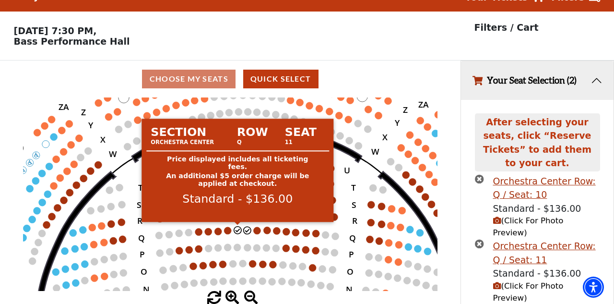
scroll to position [17, 0]
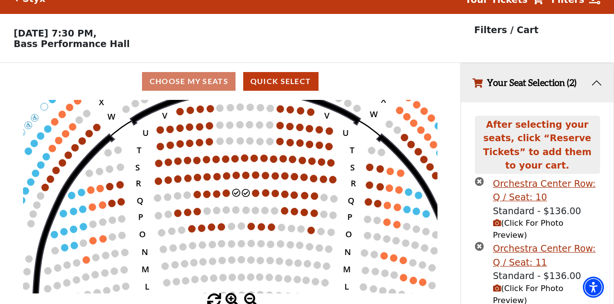
click at [523, 284] on span "(Click For Photo Preview)" at bounding box center [528, 294] width 71 height 21
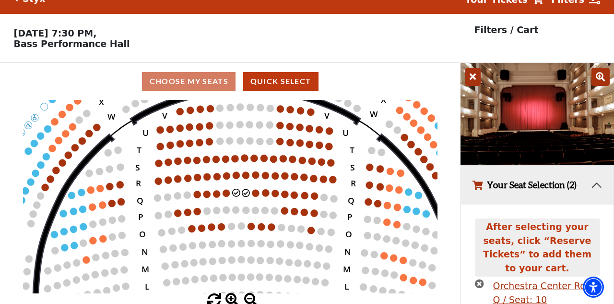
click at [477, 80] on icon at bounding box center [472, 77] width 15 height 18
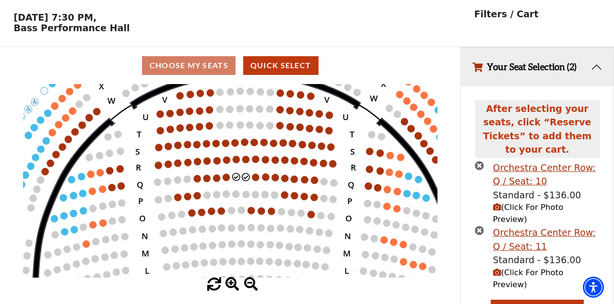
scroll to position [40, 0]
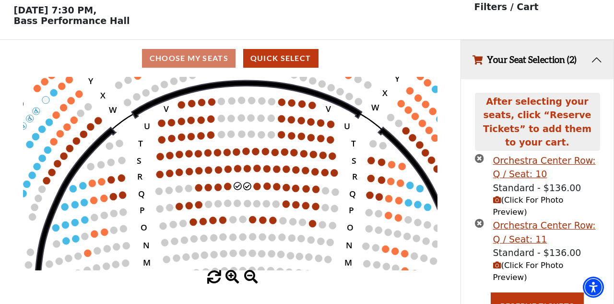
click at [476, 154] on icon "times-circle" at bounding box center [479, 158] width 9 height 9
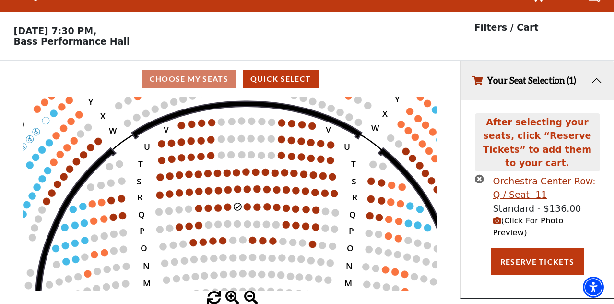
click at [481, 174] on icon "times-circle" at bounding box center [479, 178] width 9 height 9
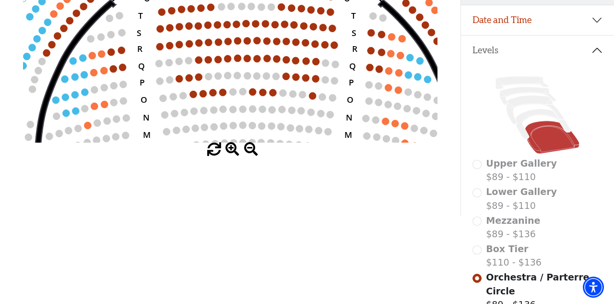
scroll to position [172, 0]
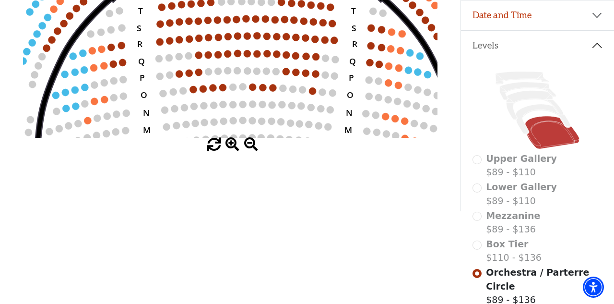
click at [224, 87] on circle at bounding box center [222, 87] width 7 height 7
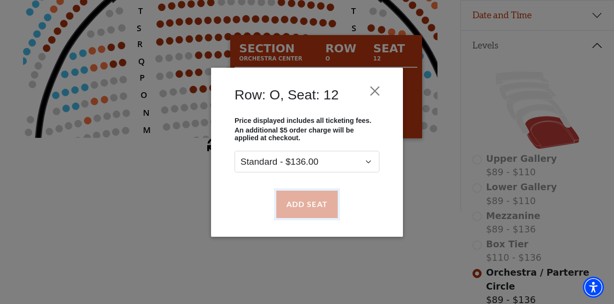
click at [316, 206] on button "Add Seat" at bounding box center [306, 203] width 61 height 27
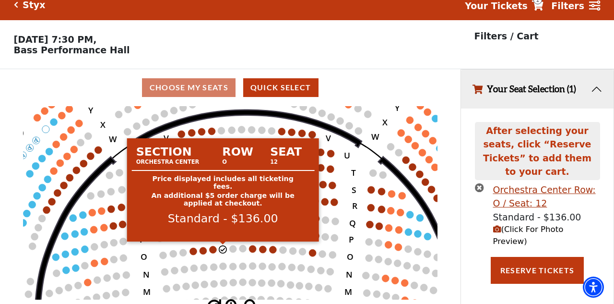
scroll to position [0, 0]
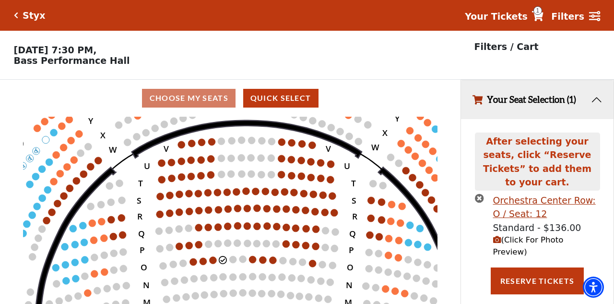
click at [213, 258] on circle at bounding box center [212, 259] width 7 height 7
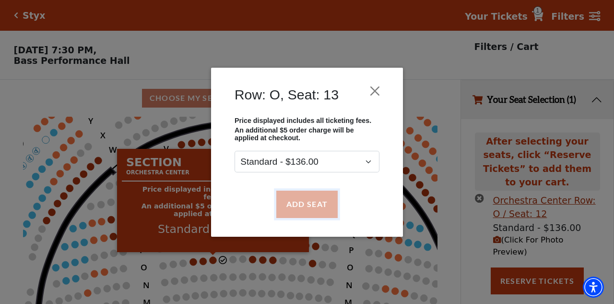
click at [318, 206] on button "Add Seat" at bounding box center [306, 203] width 61 height 27
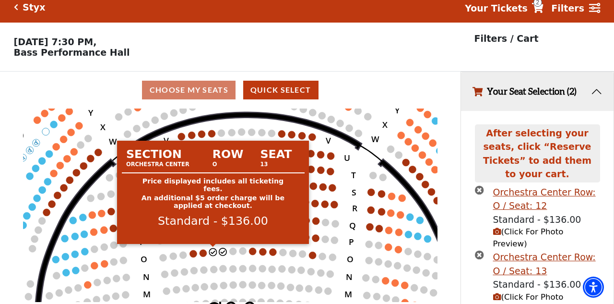
scroll to position [17, 0]
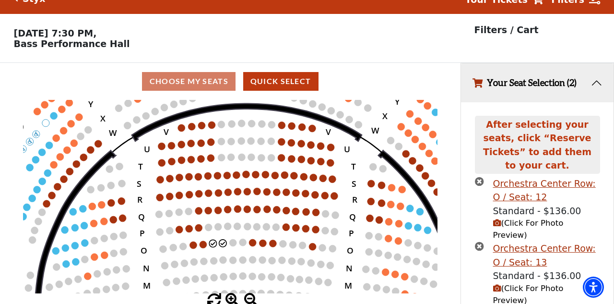
click at [531, 218] on span "(Click For Photo Preview)" at bounding box center [528, 228] width 71 height 21
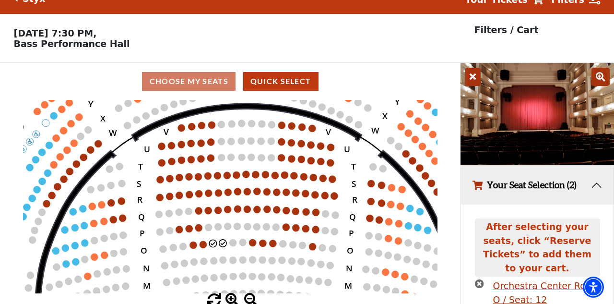
click at [474, 79] on icon at bounding box center [472, 77] width 15 height 18
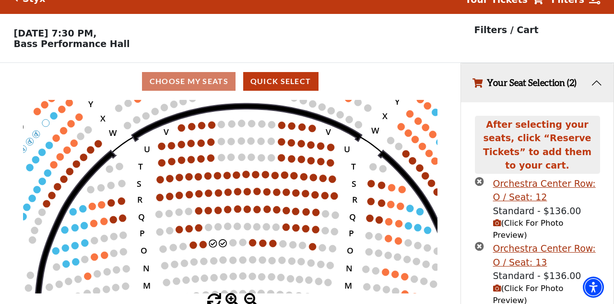
click at [525, 284] on span "(Click For Photo Preview)" at bounding box center [528, 294] width 71 height 21
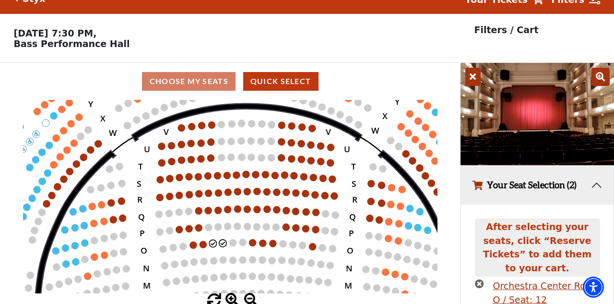
click at [477, 76] on icon at bounding box center [472, 77] width 15 height 18
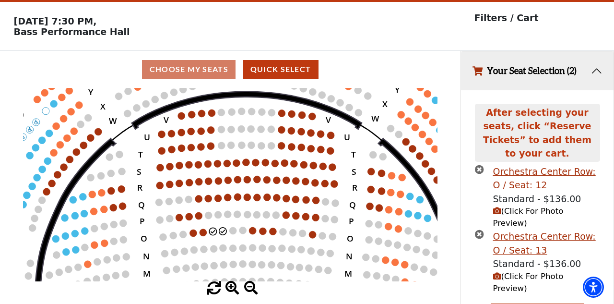
scroll to position [40, 0]
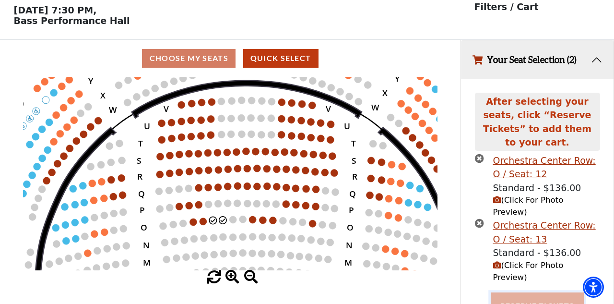
click at [533, 292] on button "Reserve Tickets" at bounding box center [537, 305] width 93 height 27
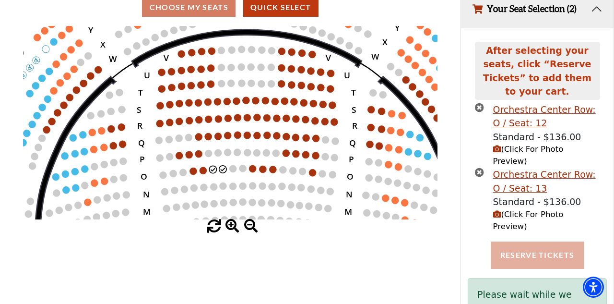
scroll to position [95, 0]
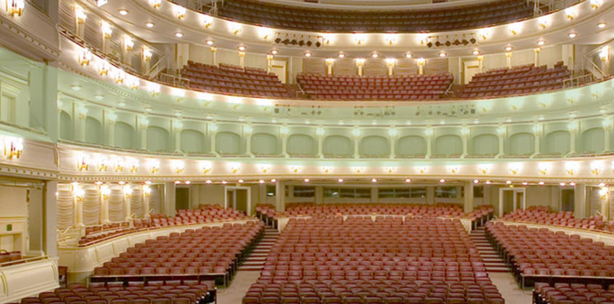
scroll to position [849, 0]
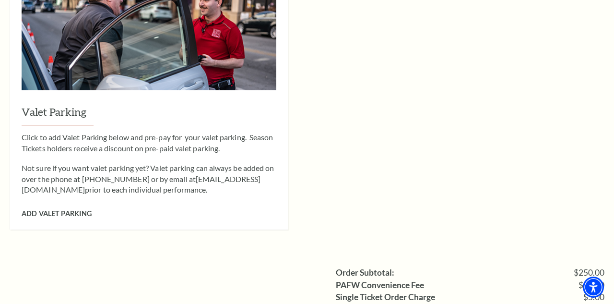
scroll to position [747, 0]
click at [35, 210] on span "Add Valet Parking" at bounding box center [57, 214] width 70 height 8
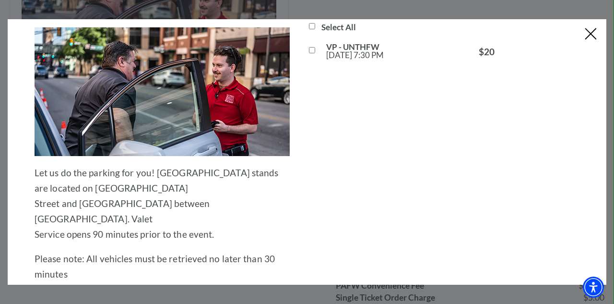
scroll to position [45, 0]
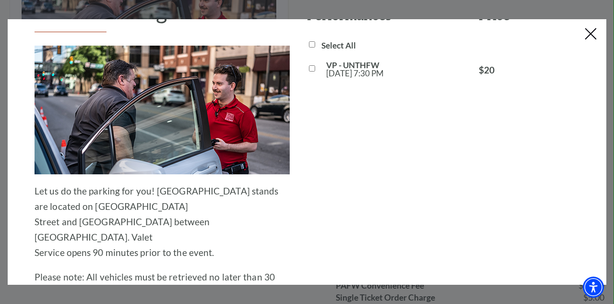
click at [594, 34] on button "Close this dialog window" at bounding box center [590, 34] width 15 height 15
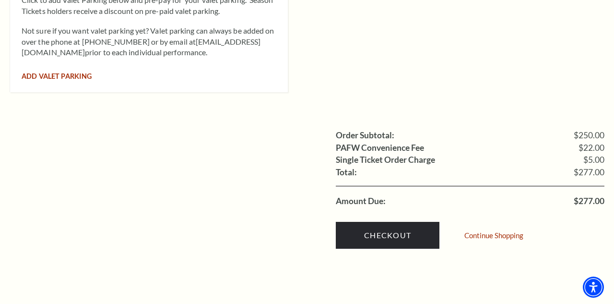
scroll to position [884, 0]
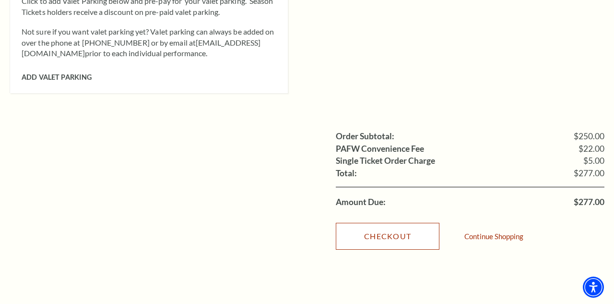
click at [383, 223] on link "Checkout" at bounding box center [388, 236] width 104 height 27
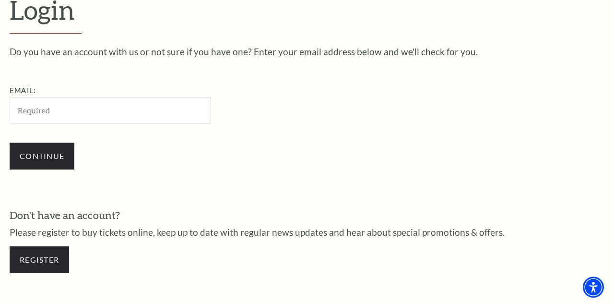
scroll to position [264, 0]
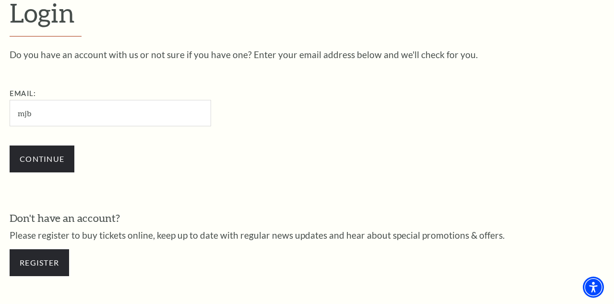
type input "[EMAIL_ADDRESS][DOMAIN_NAME]"
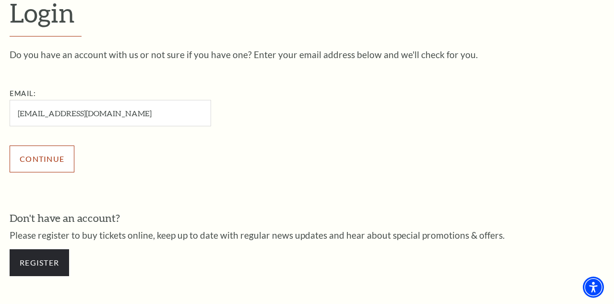
click at [47, 161] on input "Continue" at bounding box center [42, 158] width 65 height 27
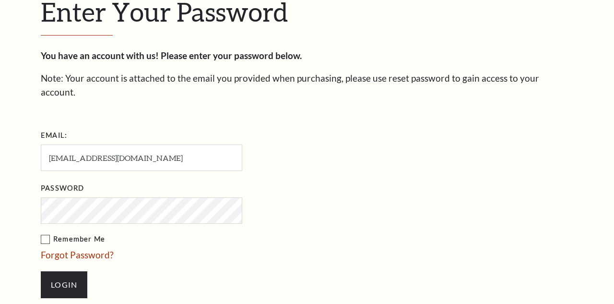
scroll to position [270, 0]
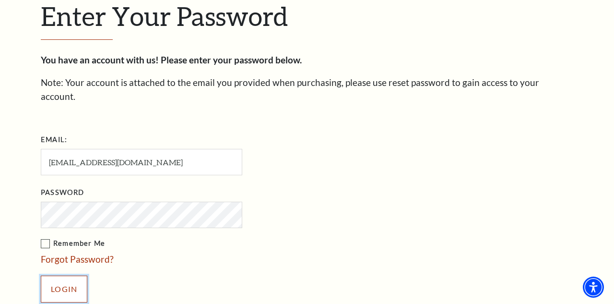
click at [61, 277] on input "Login" at bounding box center [64, 288] width 47 height 27
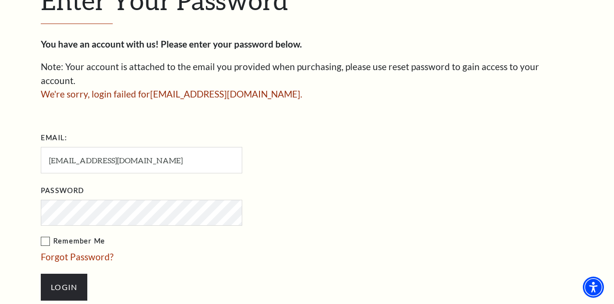
scroll to position [296, 0]
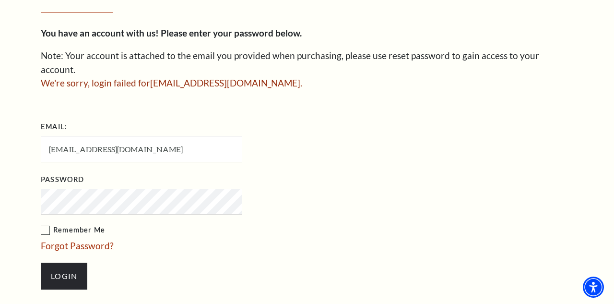
click at [62, 240] on link "Forgot Password?" at bounding box center [77, 245] width 73 height 11
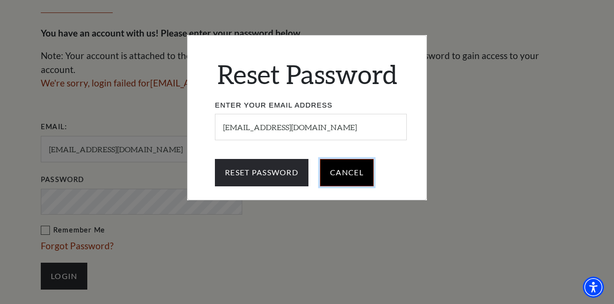
click at [348, 177] on input "Cancel" at bounding box center [347, 172] width 54 height 27
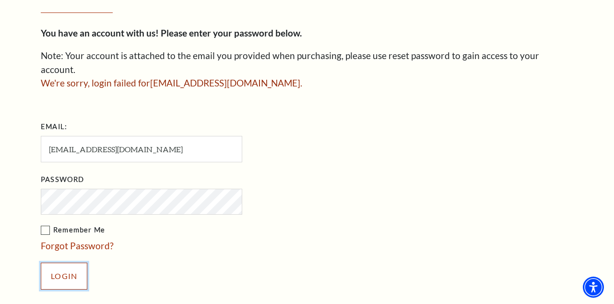
click at [62, 262] on input "Login" at bounding box center [64, 275] width 47 height 27
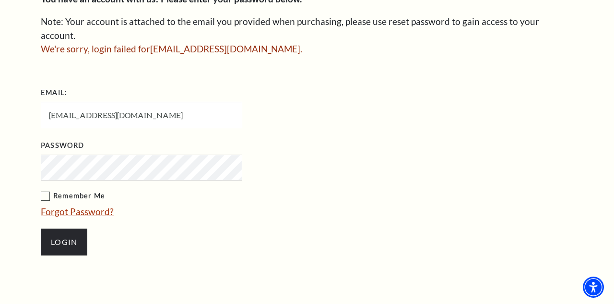
click at [61, 206] on link "Forgot Password?" at bounding box center [77, 211] width 73 height 11
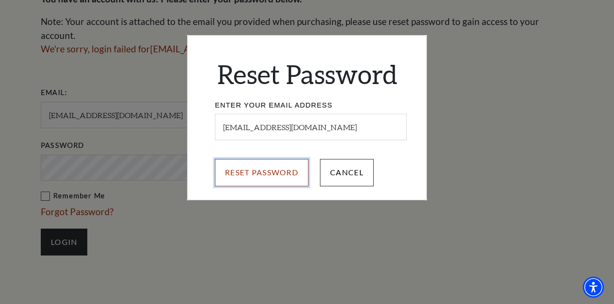
click at [278, 165] on input "Reset Password" at bounding box center [262, 172] width 94 height 27
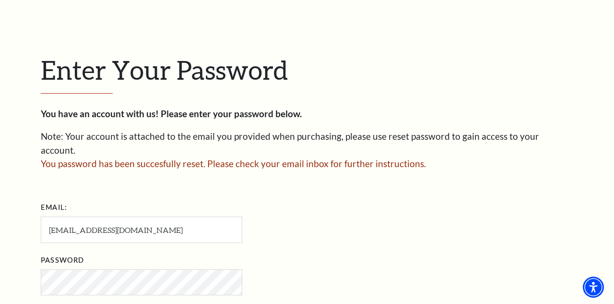
scroll to position [330, 0]
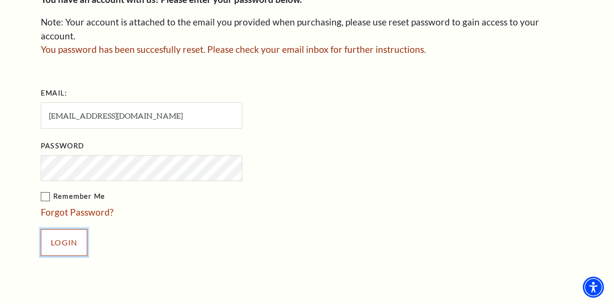
click at [74, 229] on input "Login" at bounding box center [64, 242] width 47 height 27
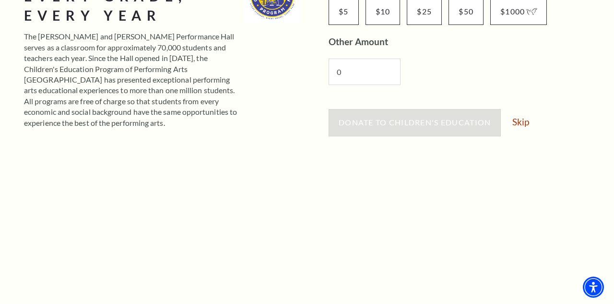
scroll to position [204, 0]
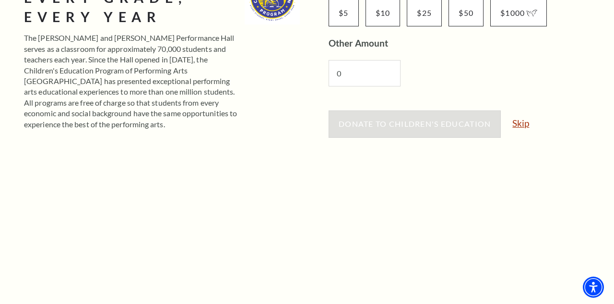
click at [523, 125] on link "Skip" at bounding box center [520, 122] width 17 height 9
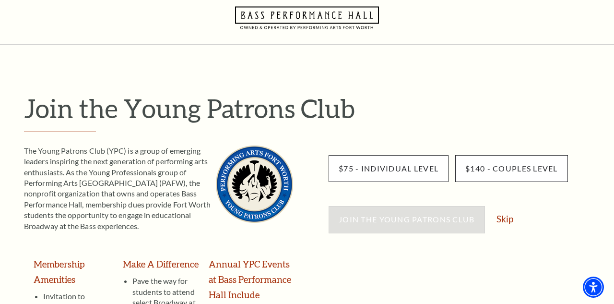
scroll to position [28, 0]
click at [508, 217] on link "Skip" at bounding box center [504, 217] width 17 height 9
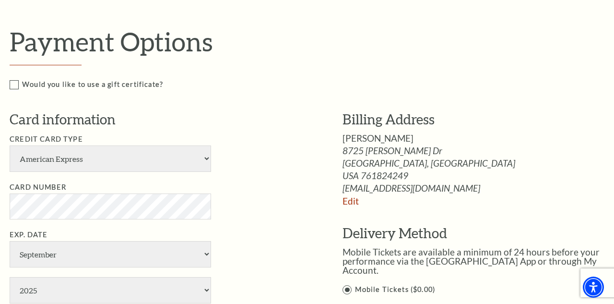
scroll to position [434, 0]
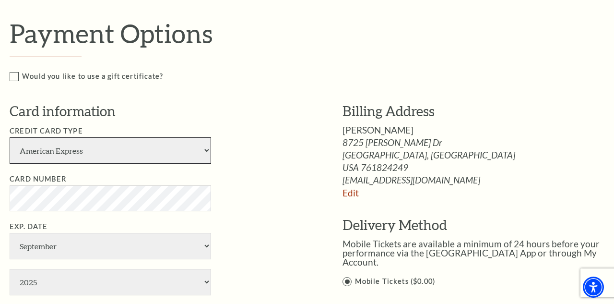
click at [28, 154] on select "American Express Visa Master Card Discover" at bounding box center [110, 150] width 201 height 26
select select "24"
click at [10, 137] on select "American Express Visa Master Card Discover" at bounding box center [110, 150] width 201 height 26
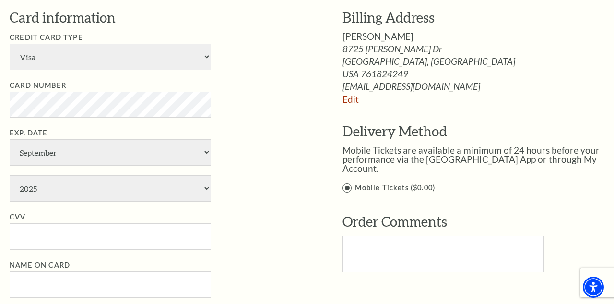
scroll to position [528, 0]
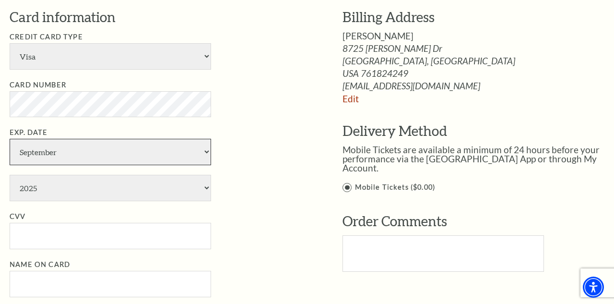
click at [29, 154] on select "January February March April May June July August September October November De…" at bounding box center [110, 152] width 201 height 26
select select "4"
click at [10, 139] on select "January February March April May June July August September October November De…" at bounding box center [110, 152] width 201 height 26
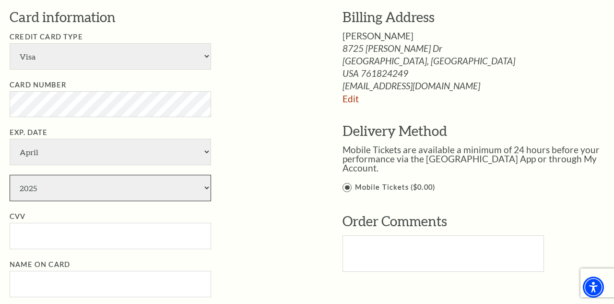
click at [40, 187] on select "2025 2026 2027 2028 2029 2030 2031 2032 2033 2034" at bounding box center [110, 188] width 201 height 26
select select "2030"
click at [10, 175] on select "2025 2026 2027 2028 2029 2030 2031 2032 2033 2034" at bounding box center [110, 188] width 201 height 26
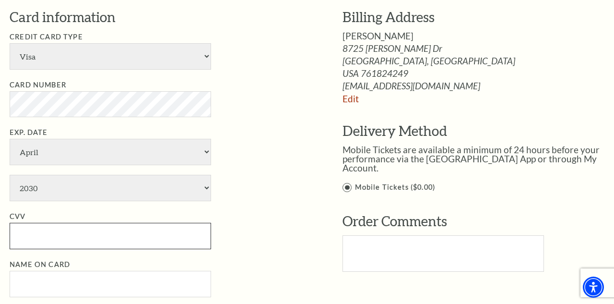
click at [28, 231] on input "CVV" at bounding box center [110, 236] width 201 height 26
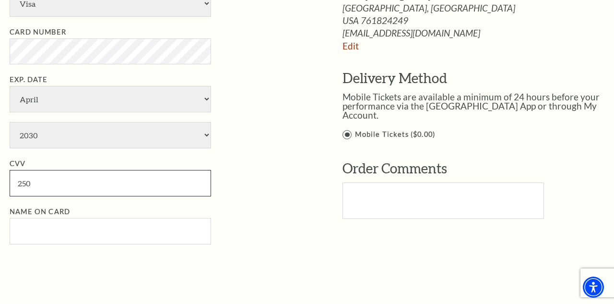
scroll to position [581, 0]
type input "250"
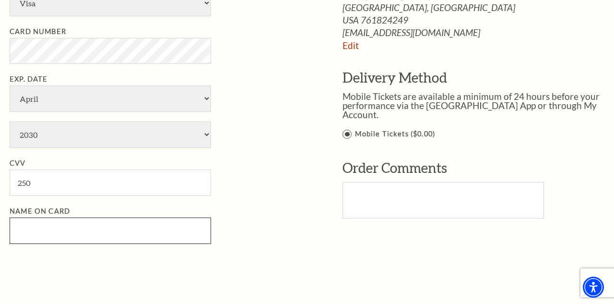
click at [34, 231] on input "Name on Card" at bounding box center [110, 230] width 201 height 26
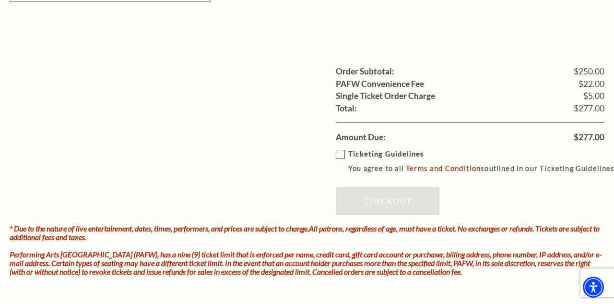
scroll to position [824, 0]
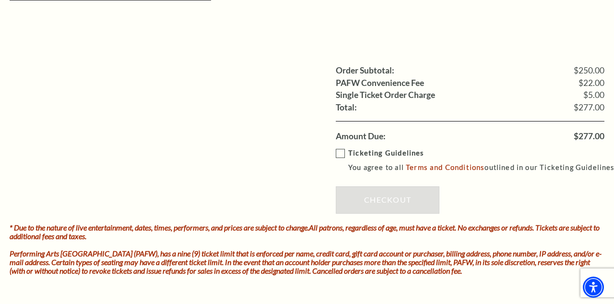
type input "Jeannie Burleson"
click at [340, 153] on label "Ticketing Guidelines You agree to all Terms and Conditions outlined in our Tick…" at bounding box center [477, 160] width 283 height 26
click at [0, 0] on input "Ticketing Guidelines You agree to all Terms and Conditions outlined in our Tick…" at bounding box center [0, 0] width 0 height 0
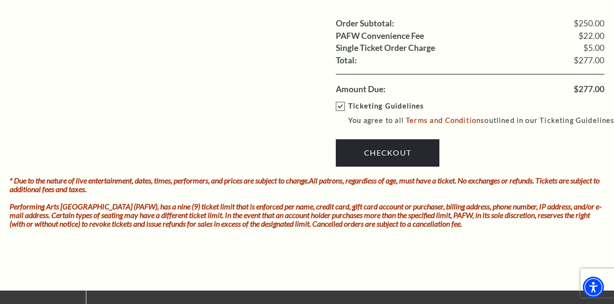
scroll to position [870, 0]
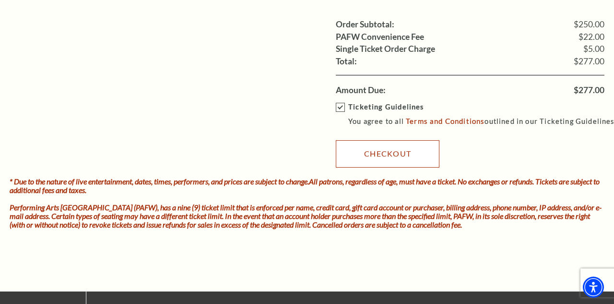
click at [408, 148] on link "Checkout" at bounding box center [388, 153] width 104 height 27
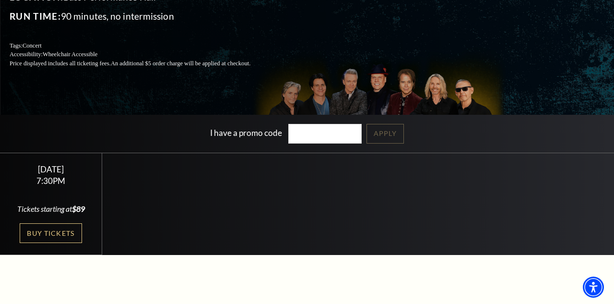
scroll to position [124, 0]
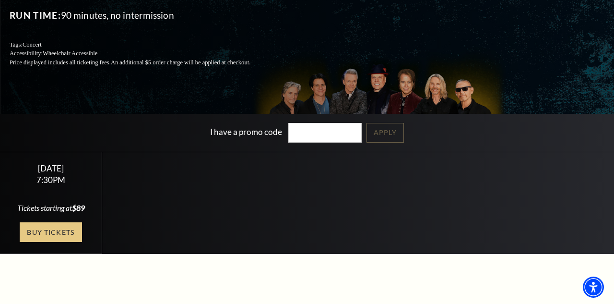
click at [41, 241] on link "Buy Tickets" at bounding box center [51, 232] width 62 height 20
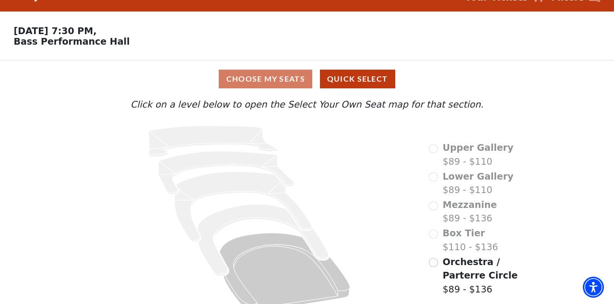
scroll to position [32, 0]
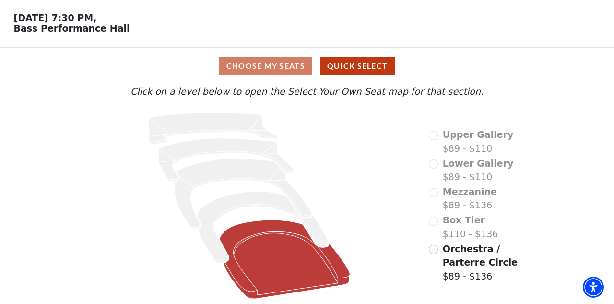
click at [285, 255] on icon "Orchestra / Parterre Circle - Seats Available: 273" at bounding box center [285, 259] width 130 height 79
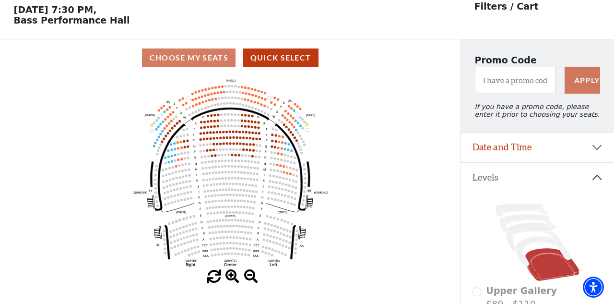
scroll to position [44, 0]
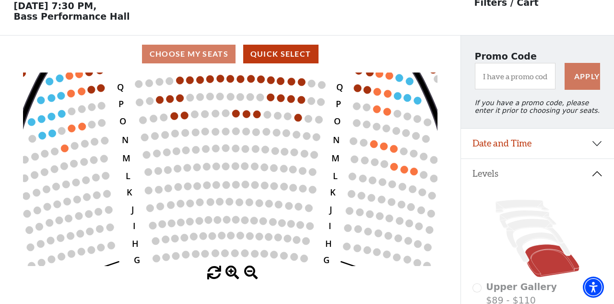
click at [192, 114] on circle at bounding box center [195, 114] width 8 height 8
click at [181, 114] on circle at bounding box center [185, 115] width 8 height 8
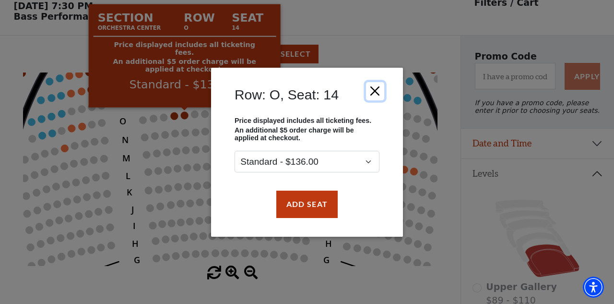
click at [377, 89] on button "Close" at bounding box center [375, 91] width 18 height 18
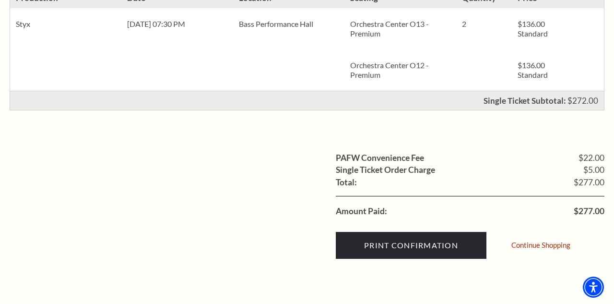
scroll to position [254, 0]
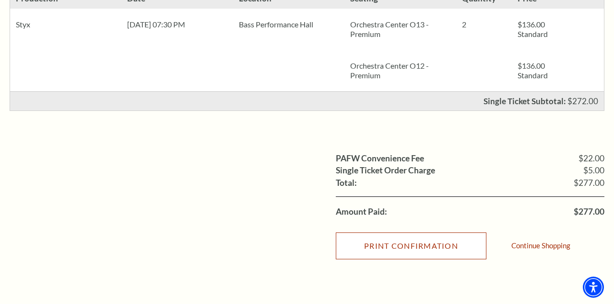
click at [416, 244] on input "Print Confirmation" at bounding box center [411, 245] width 151 height 27
